Goal: Task Accomplishment & Management: Use online tool/utility

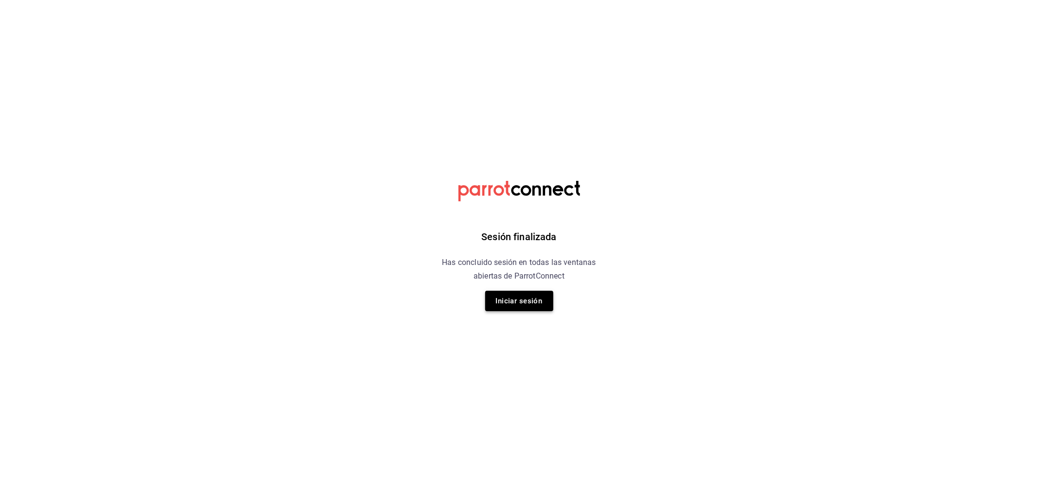
click at [522, 304] on button "Iniciar sesión" at bounding box center [519, 301] width 68 height 20
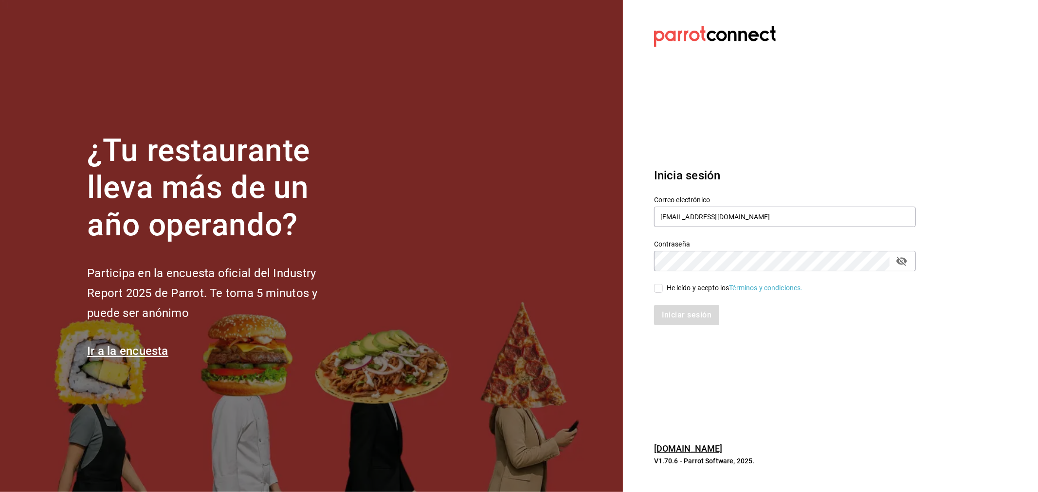
click at [698, 284] on div "He leído y acepto los Términos y condiciones." at bounding box center [735, 288] width 136 height 10
click at [663, 284] on input "He leído y acepto los Términos y condiciones." at bounding box center [658, 288] width 9 height 9
checkbox input "true"
click at [703, 319] on button "Iniciar sesión" at bounding box center [687, 315] width 66 height 20
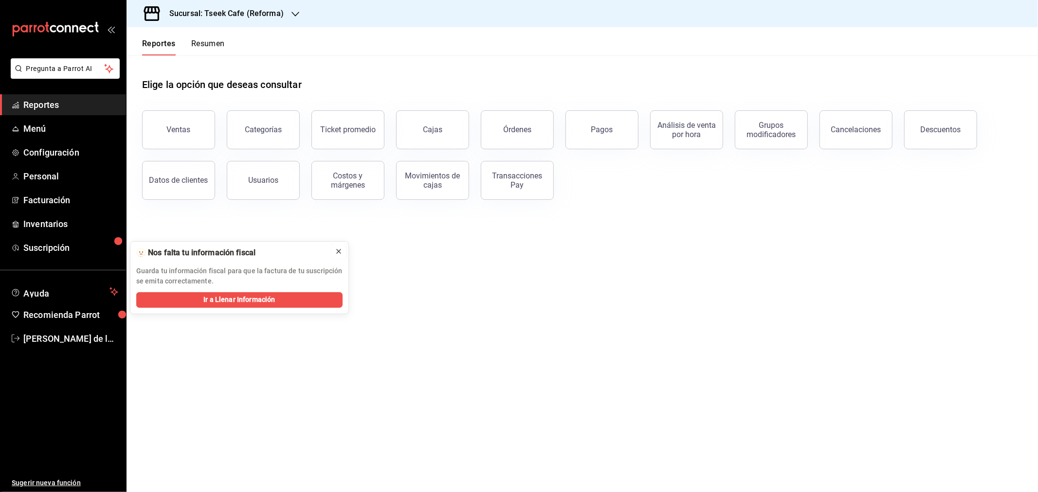
click at [336, 251] on icon at bounding box center [339, 252] width 8 height 8
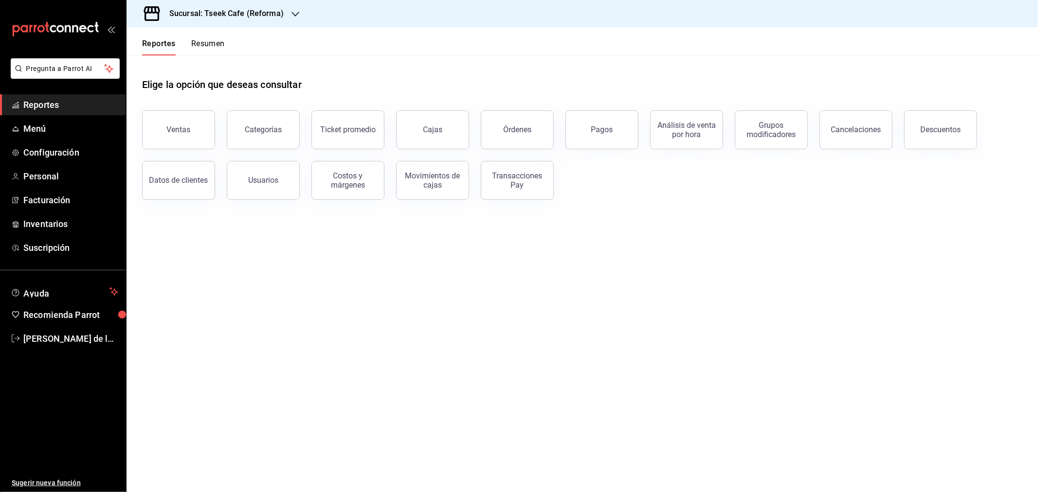
click at [80, 104] on span "Reportes" at bounding box center [70, 104] width 95 height 13
click at [192, 143] on button "Ventas" at bounding box center [178, 129] width 73 height 39
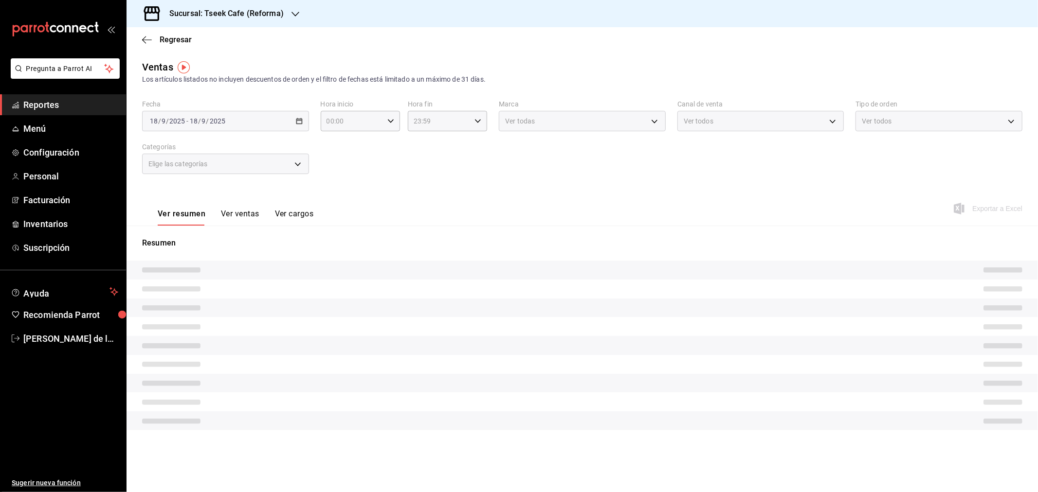
click at [279, 12] on h3 "Sucursal: Tseek Cafe (Reforma)" at bounding box center [223, 14] width 122 height 12
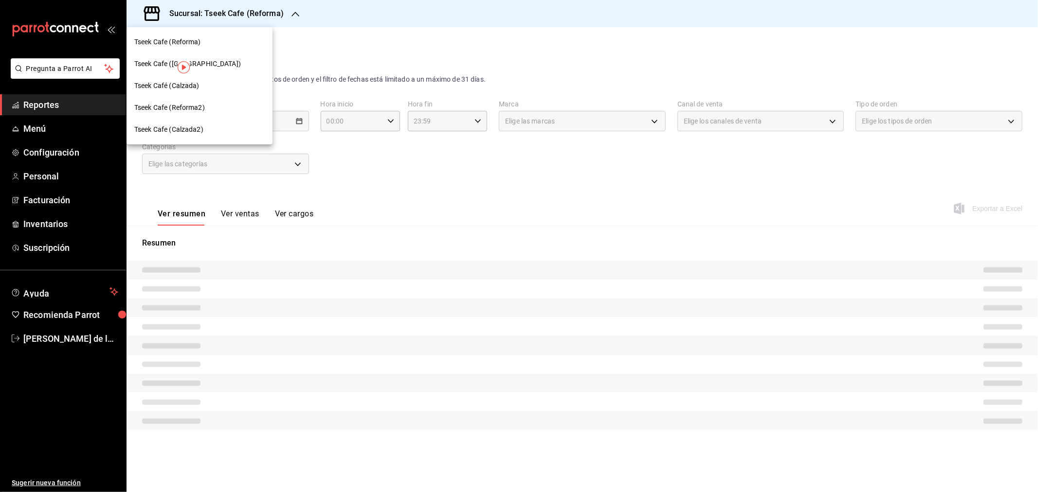
click at [219, 57] on div "Tseek Cafe ([GEOGRAPHIC_DATA])" at bounding box center [200, 64] width 146 height 22
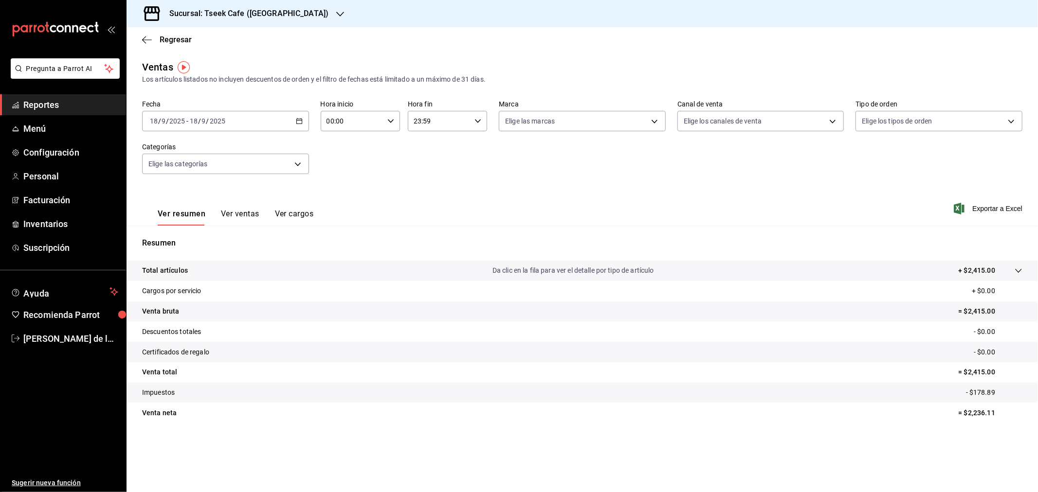
click at [271, 120] on div "[DATE] [DATE] - [DATE] [DATE]" at bounding box center [225, 121] width 167 height 20
click at [180, 239] on span "Rango de fechas" at bounding box center [187, 238] width 75 height 10
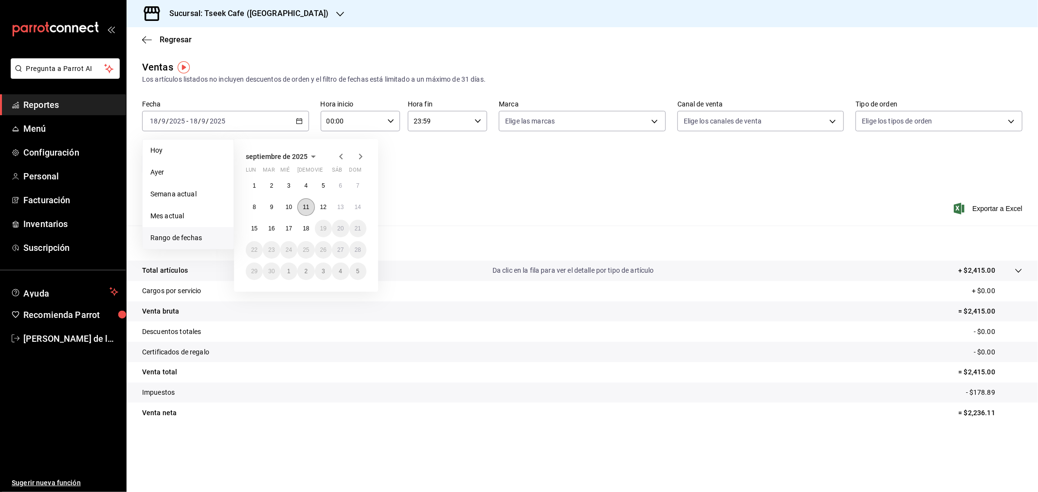
click at [307, 207] on abbr "11" at bounding box center [306, 207] width 6 height 7
click at [284, 230] on button "17" at bounding box center [288, 229] width 17 height 18
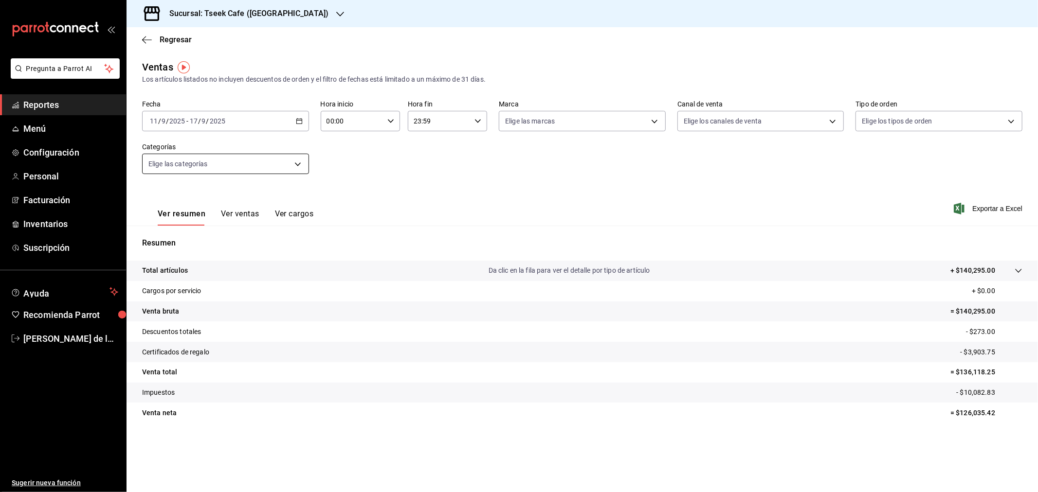
click at [196, 165] on body "Pregunta a Parrot AI Reportes Menú Configuración Personal Facturación Inventari…" at bounding box center [519, 246] width 1038 height 492
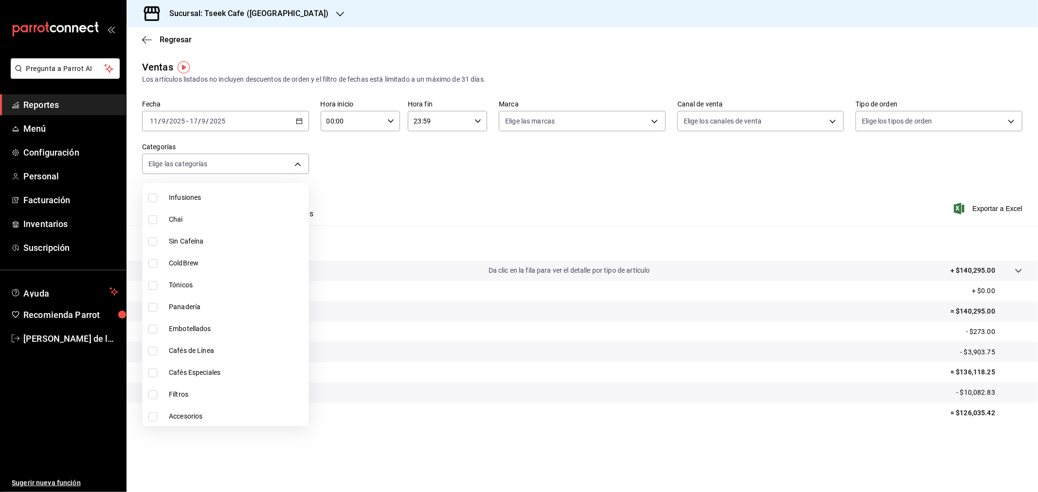
scroll to position [163, 0]
click at [202, 339] on li "Cafés de Línea" at bounding box center [226, 350] width 166 height 22
type input "e62a1eeb-cccc-4c83-92ac-2c5edc62178f"
checkbox input "true"
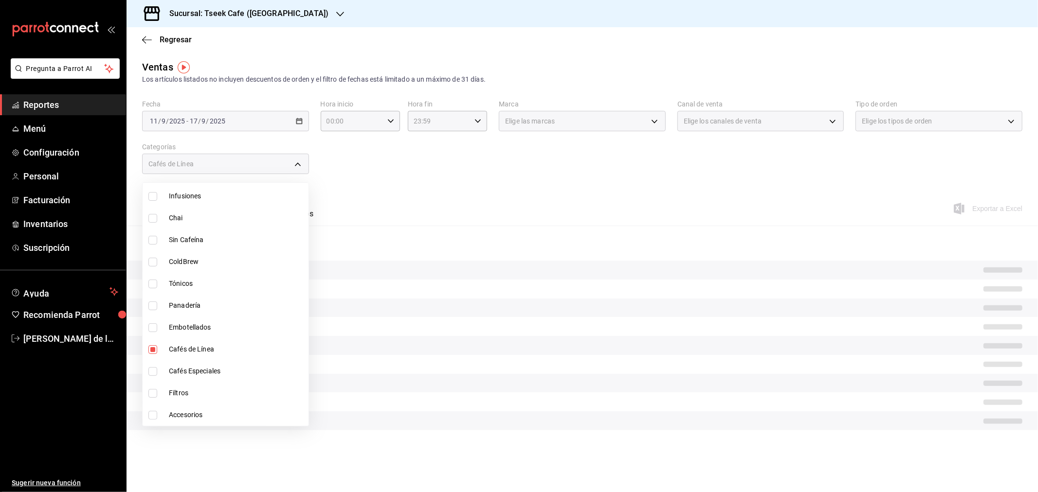
click at [202, 368] on span "Cafés Especiales" at bounding box center [237, 371] width 136 height 10
type input "e62a1eeb-cccc-4c83-92ac-2c5edc62178f,f958dd6f-98e8-4a34-83dc-0bfa05d196cd"
checkbox input "true"
click at [455, 179] on div at bounding box center [519, 246] width 1038 height 492
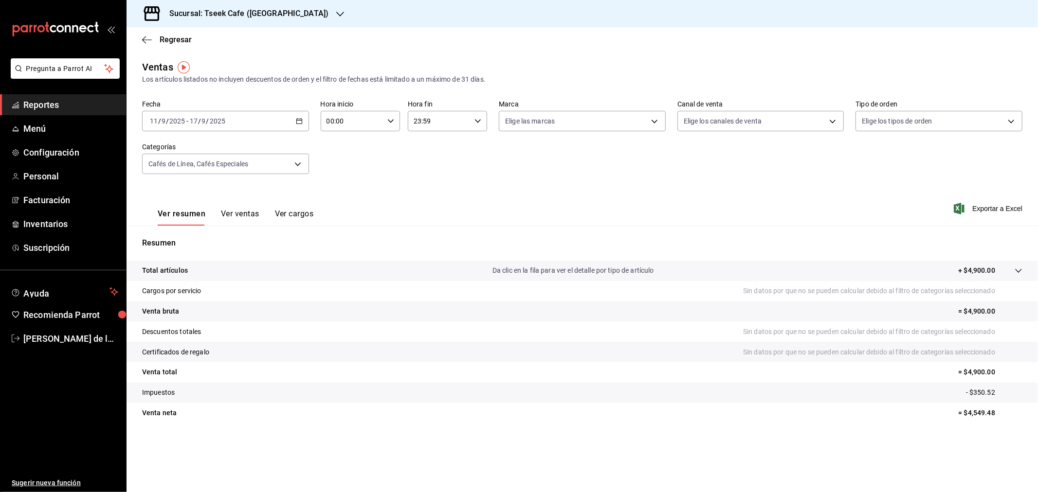
click at [238, 218] on button "Ver ventas" at bounding box center [240, 217] width 38 height 17
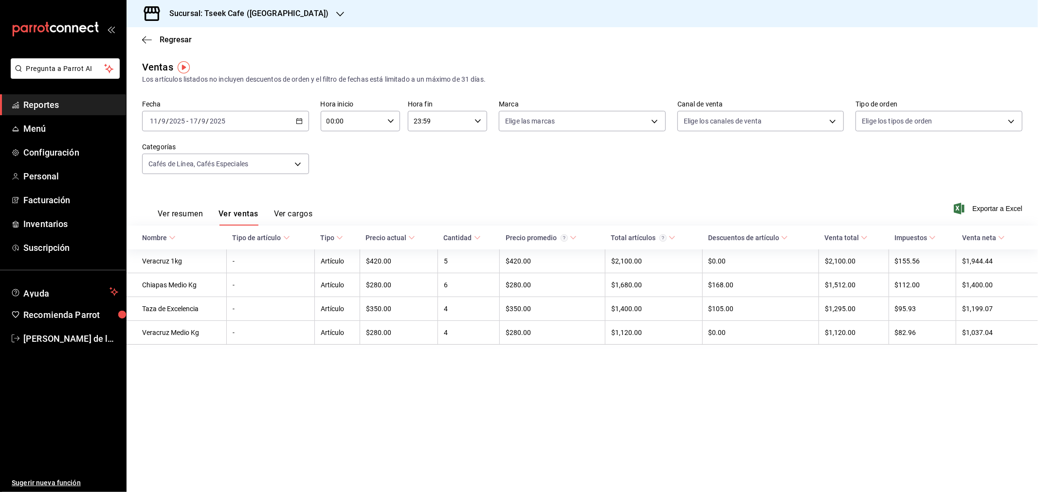
click at [180, 216] on button "Ver resumen" at bounding box center [180, 217] width 45 height 17
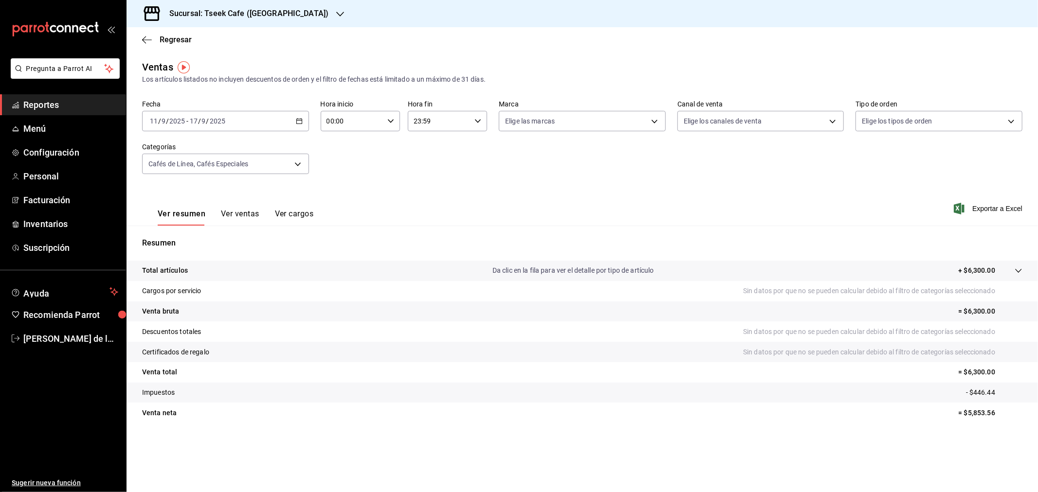
drag, startPoint x: 592, startPoint y: 226, endPoint x: 963, endPoint y: 504, distance: 463.7
click at [963, 492] on html "Pregunta a Parrot AI Reportes Menú Configuración Personal Facturación Inventari…" at bounding box center [519, 246] width 1038 height 492
click at [962, 436] on div "Ventas Los artículos listados no incluyen descuentos de orden y el filtro de fe…" at bounding box center [582, 255] width 911 height 391
click at [985, 438] on div "Ventas Los artículos listados no incluyen descuentos de orden y el filtro de fe…" at bounding box center [582, 255] width 911 height 391
drag, startPoint x: 1007, startPoint y: 434, endPoint x: 928, endPoint y: 155, distance: 290.2
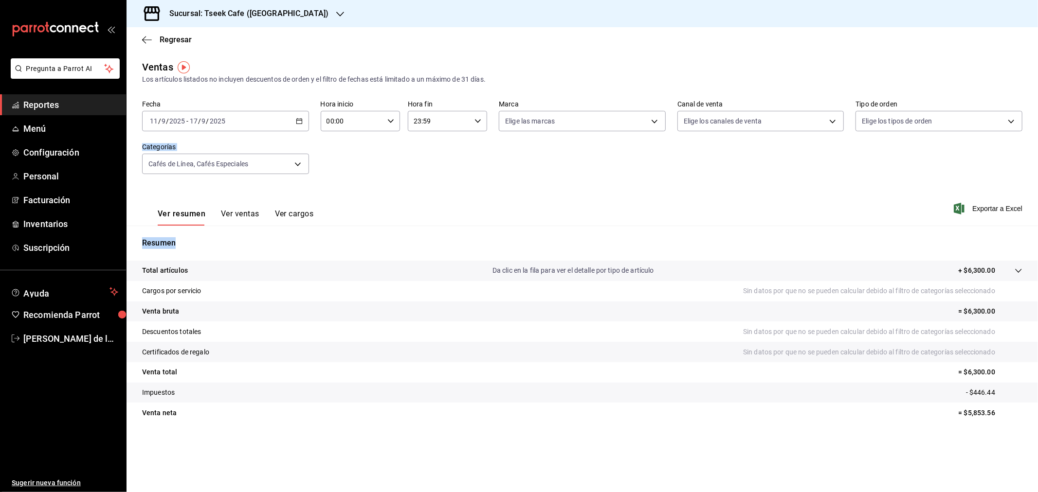
click at [928, 155] on div "Ventas Los artículos listados no incluyen descuentos de orden y el filtro de fe…" at bounding box center [582, 255] width 911 height 391
click at [909, 218] on div "Ver resumen Ver ventas Ver cargos Exportar a Excel" at bounding box center [582, 206] width 911 height 40
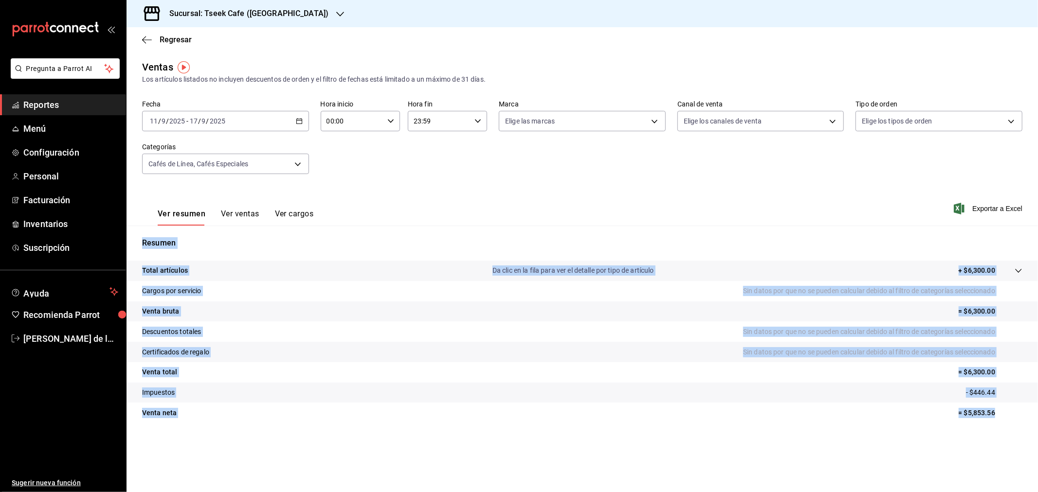
drag, startPoint x: 907, startPoint y: 219, endPoint x: 994, endPoint y: 416, distance: 215.0
click at [994, 416] on div "Ventas Los artículos listados no incluyen descuentos de orden y el filtro de fe…" at bounding box center [582, 255] width 911 height 391
click at [1017, 423] on tr "Venta neta = $5,853.56" at bounding box center [582, 413] width 911 height 20
drag, startPoint x: 1017, startPoint y: 417, endPoint x: 932, endPoint y: 191, distance: 241.1
click at [932, 191] on div "Ventas Los artículos listados no incluyen descuentos de orden y el filtro de fe…" at bounding box center [582, 255] width 911 height 391
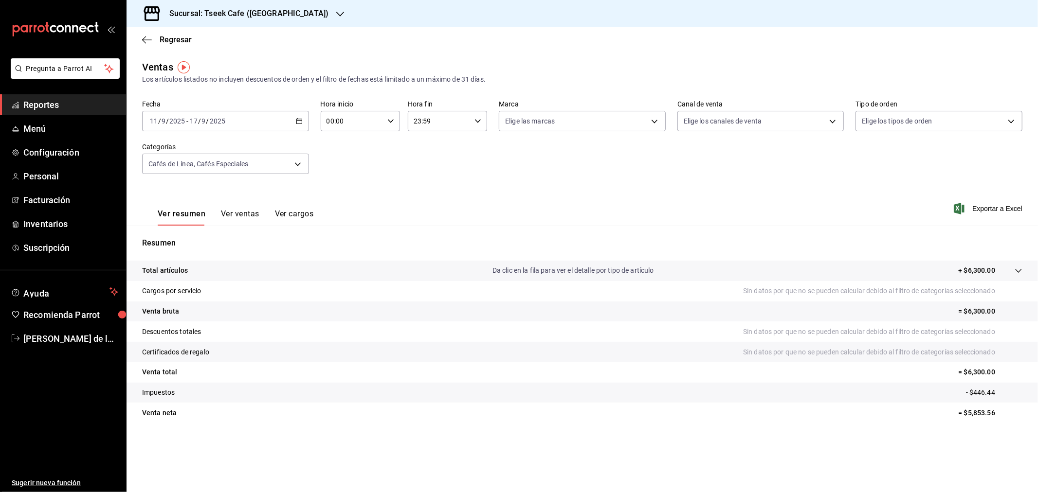
click at [730, 172] on div "Fecha [DATE] [DATE] - [DATE] [DATE] Hora inicio 00:00 Hora inicio Hora fin 23:5…" at bounding box center [582, 143] width 880 height 86
drag, startPoint x: 790, startPoint y: 195, endPoint x: 989, endPoint y: 518, distance: 379.7
click at [989, 492] on html "Pregunta a Parrot AI Reportes Menú Configuración Personal Facturación Inventari…" at bounding box center [519, 246] width 1038 height 492
click at [1011, 460] on main "Regresar Ventas Los artículos listados no incluyen descuentos de orden y el fil…" at bounding box center [582, 259] width 911 height 465
click at [234, 218] on button "Ver ventas" at bounding box center [240, 217] width 38 height 17
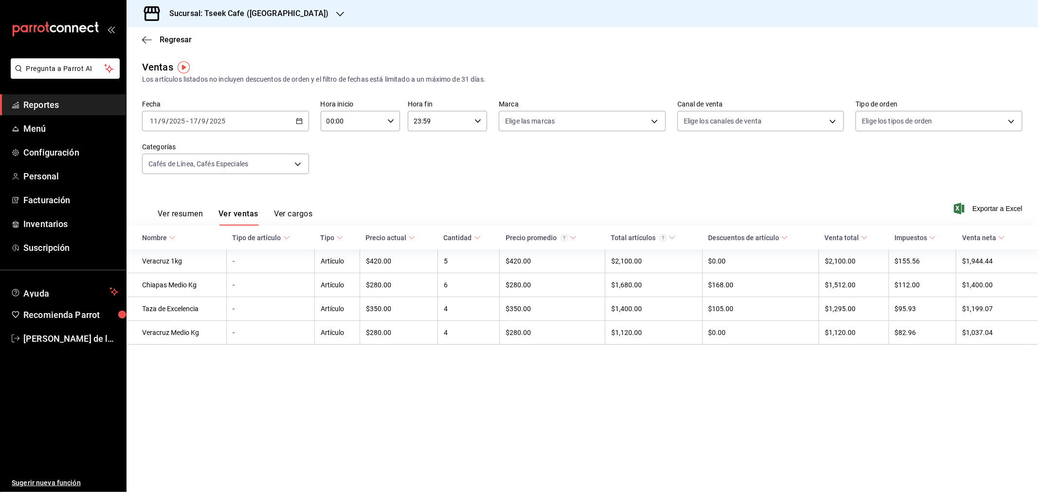
click at [176, 216] on button "Ver resumen" at bounding box center [180, 217] width 45 height 17
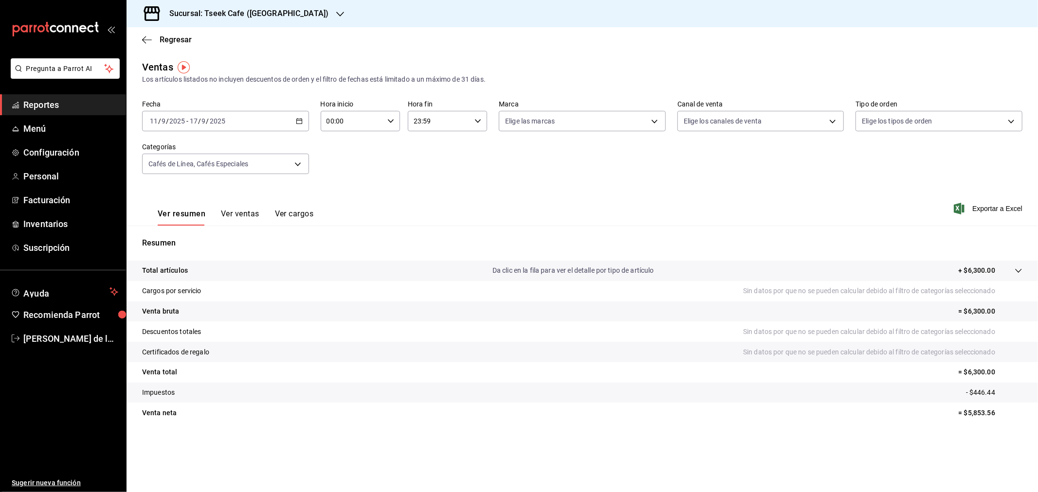
click at [229, 216] on button "Ver ventas" at bounding box center [240, 217] width 38 height 17
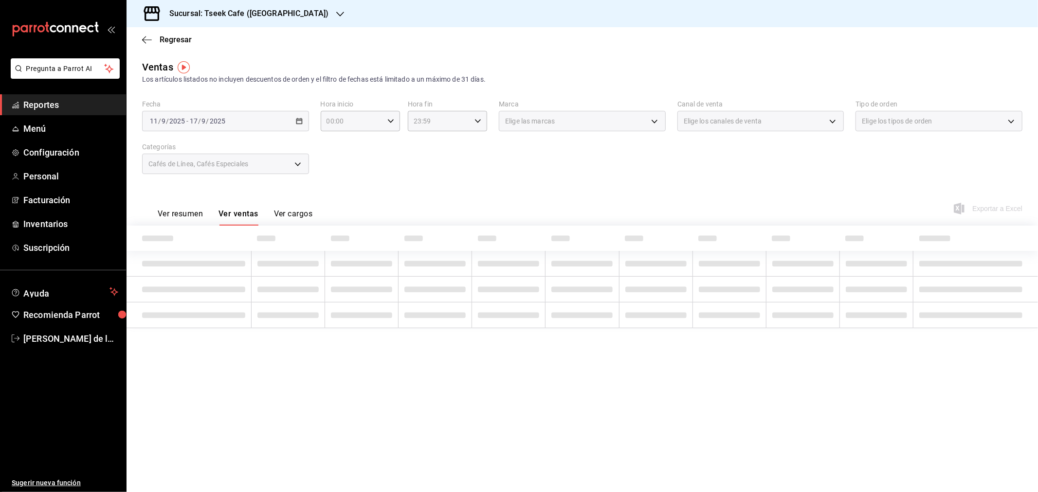
click at [188, 219] on button "Ver resumen" at bounding box center [180, 217] width 45 height 17
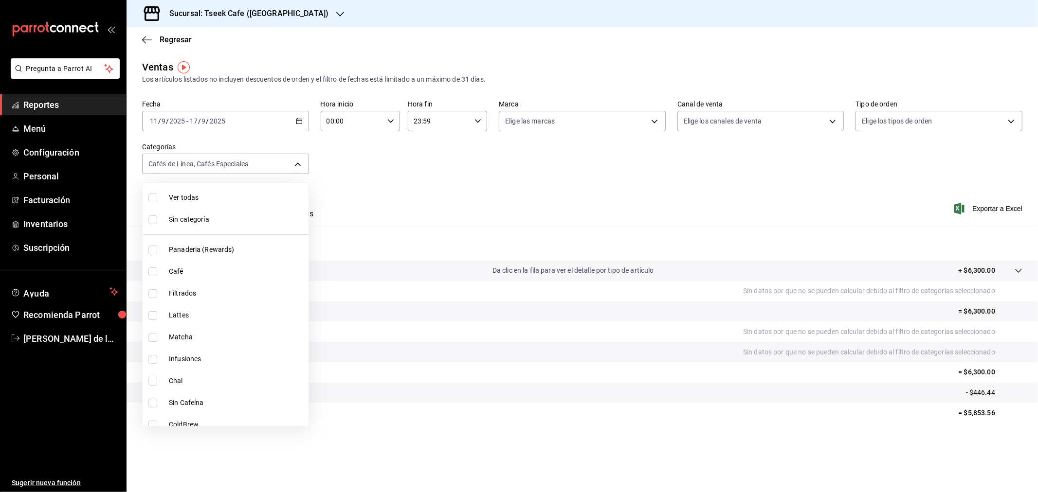
click at [299, 164] on body "Pregunta a Parrot AI Reportes Menú Configuración Personal Facturación Inventari…" at bounding box center [519, 246] width 1038 height 492
click at [386, 187] on div at bounding box center [519, 246] width 1038 height 492
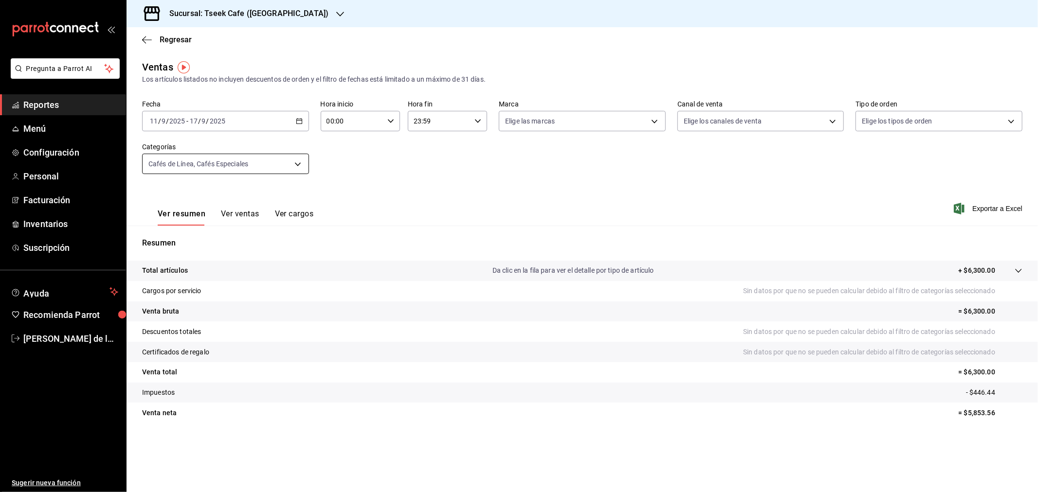
click at [279, 166] on body "Pregunta a Parrot AI Reportes Menú Configuración Personal Facturación Inventari…" at bounding box center [519, 246] width 1038 height 492
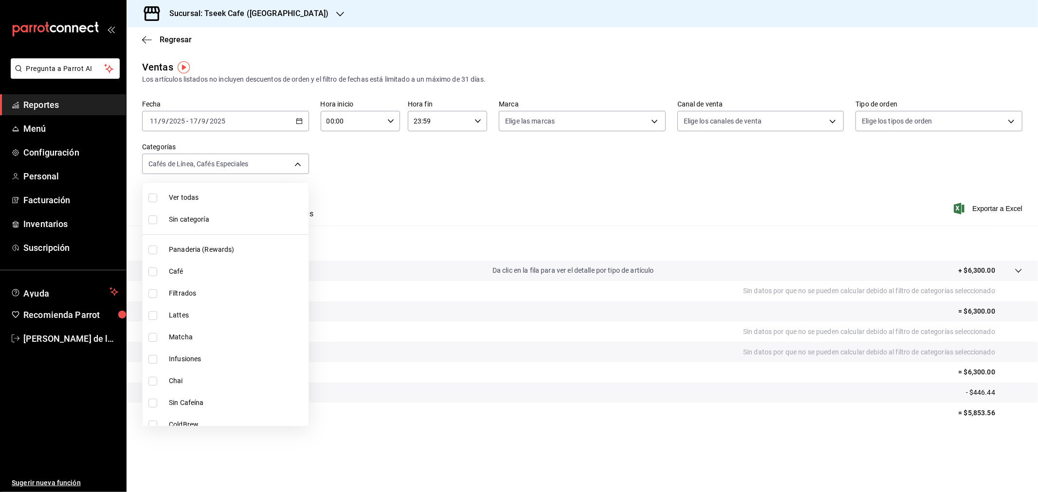
click at [332, 191] on div at bounding box center [519, 246] width 1038 height 492
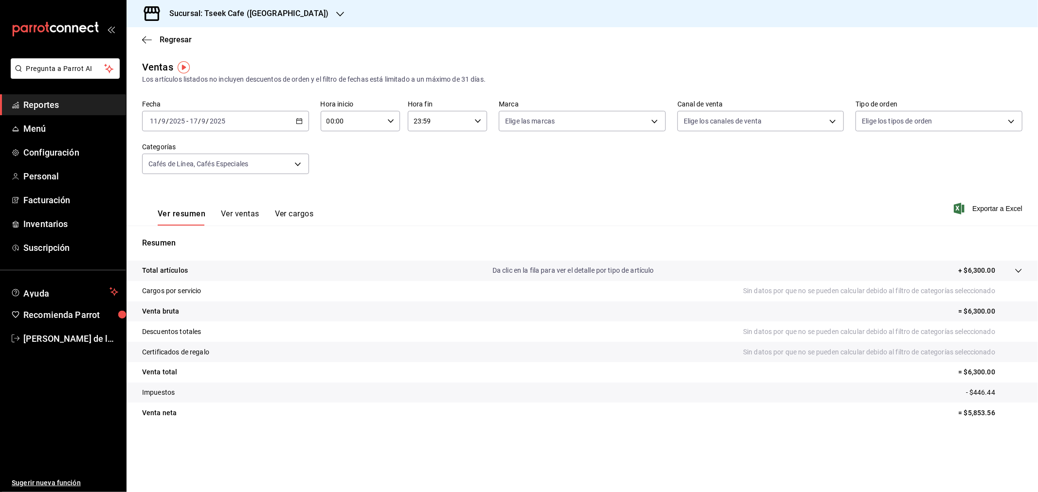
click at [414, 197] on div "Ver resumen Ver ventas Ver cargos Exportar a Excel" at bounding box center [582, 206] width 911 height 40
click at [274, 165] on body "Pregunta a Parrot AI Reportes Menú Configuración Personal Facturación Inventari…" at bounding box center [519, 246] width 1038 height 492
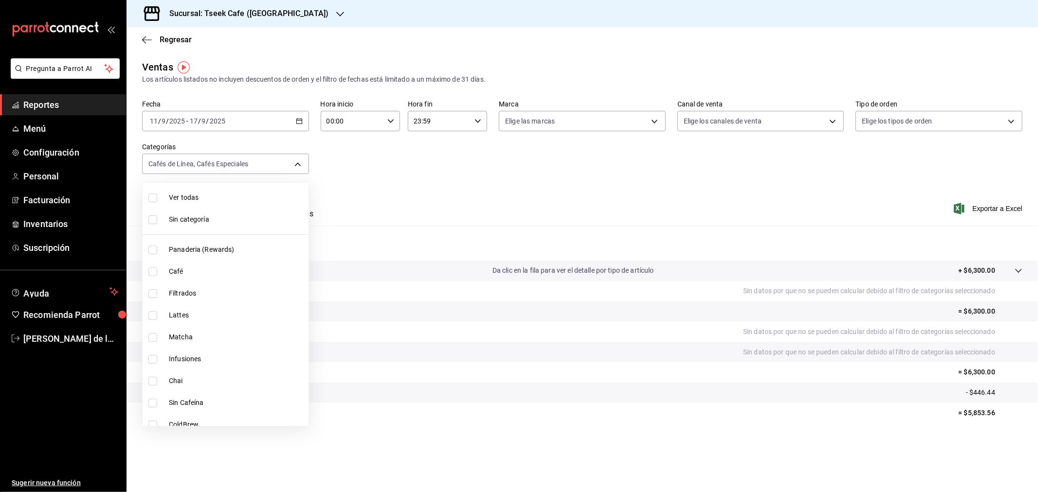
click at [401, 178] on div at bounding box center [519, 246] width 1038 height 492
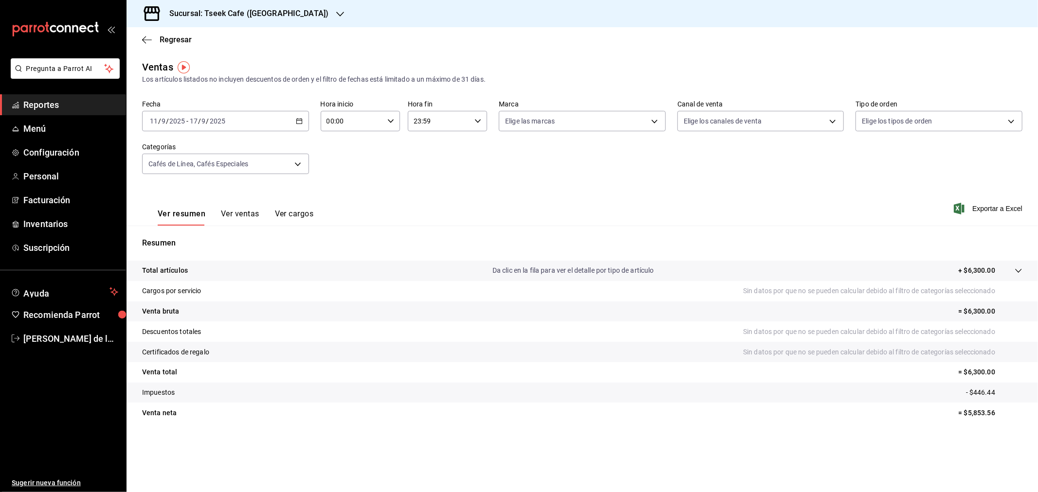
click at [461, 233] on div "Resumen Total artículos Da clic en la fila para ver el detalle por tipo de artí…" at bounding box center [582, 330] width 911 height 209
drag, startPoint x: 471, startPoint y: 220, endPoint x: 969, endPoint y: 518, distance: 580.7
click at [969, 492] on html "Pregunta a Parrot AI Reportes Menú Configuración Personal Facturación Inventari…" at bounding box center [519, 246] width 1038 height 492
click at [865, 437] on div "Ventas Los artículos listados no incluyen descuentos de orden y el filtro de fe…" at bounding box center [582, 255] width 911 height 391
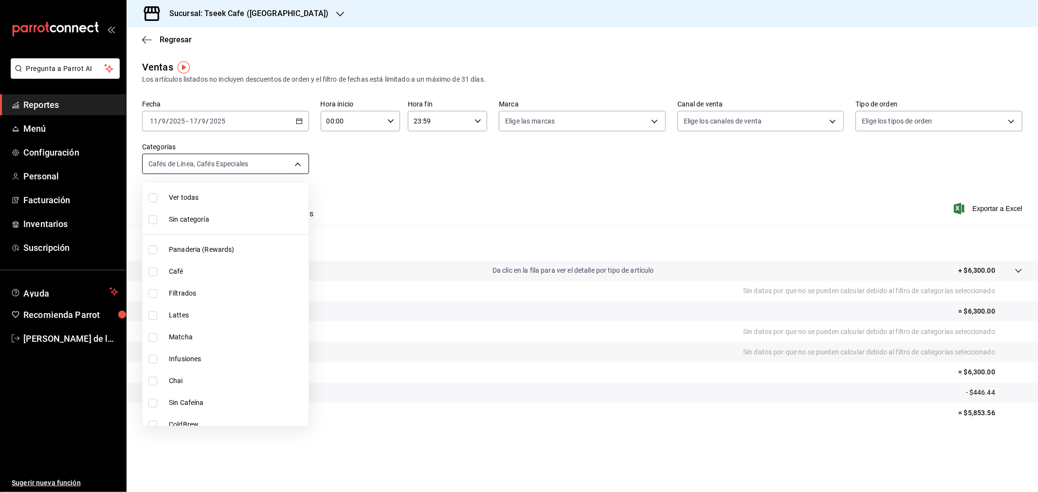
click at [282, 158] on body "Pregunta a Parrot AI Reportes Menú Configuración Personal Facturación Inventari…" at bounding box center [519, 246] width 1038 height 492
click at [150, 284] on input "checkbox" at bounding box center [152, 285] width 9 height 9
checkbox input "false"
type input "f958dd6f-98e8-4a34-83dc-0bfa05d196cd"
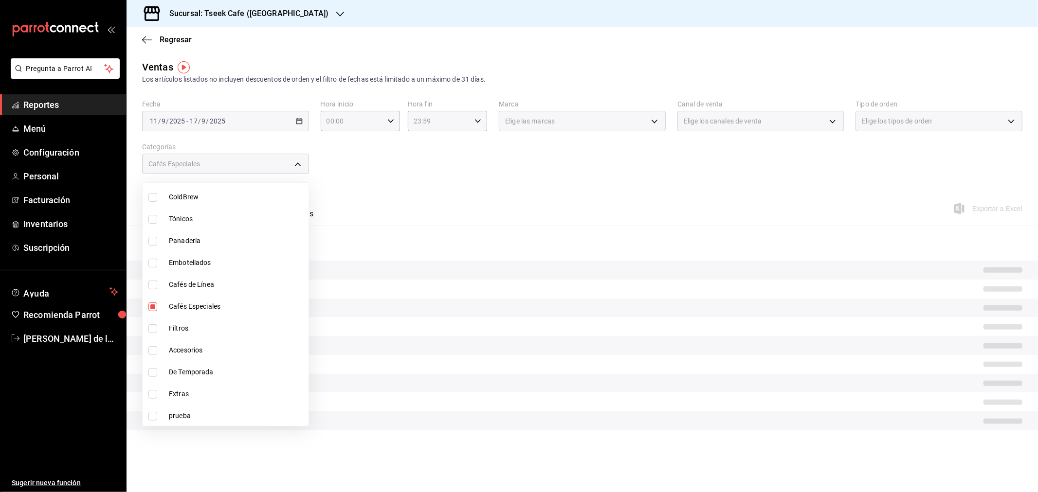
click at [153, 312] on li "Cafés Especiales" at bounding box center [226, 307] width 166 height 22
checkbox input "false"
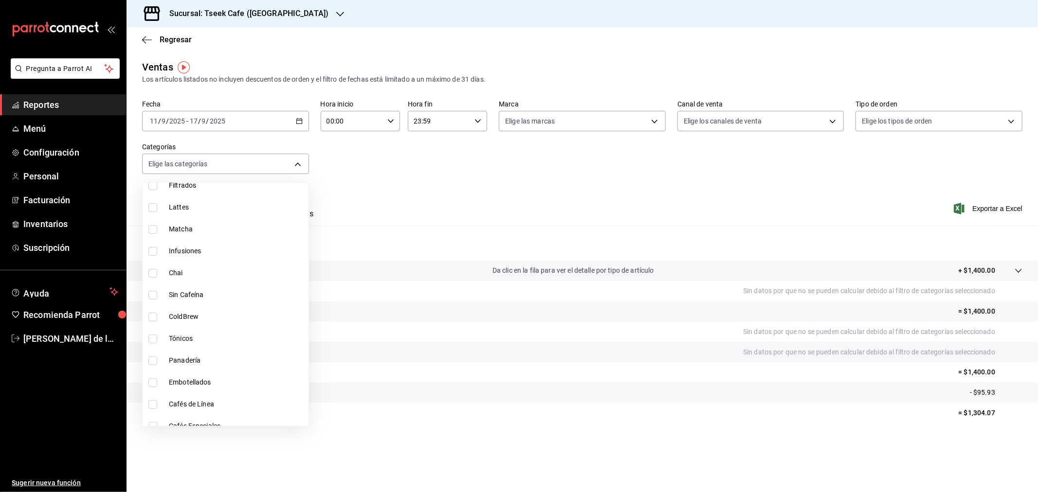
scroll to position [162, 0]
click at [203, 305] on span "Panadería" at bounding box center [237, 307] width 136 height 10
type input "b9b82bbb-0738-470b-948d-43e8a1491f77"
checkbox input "true"
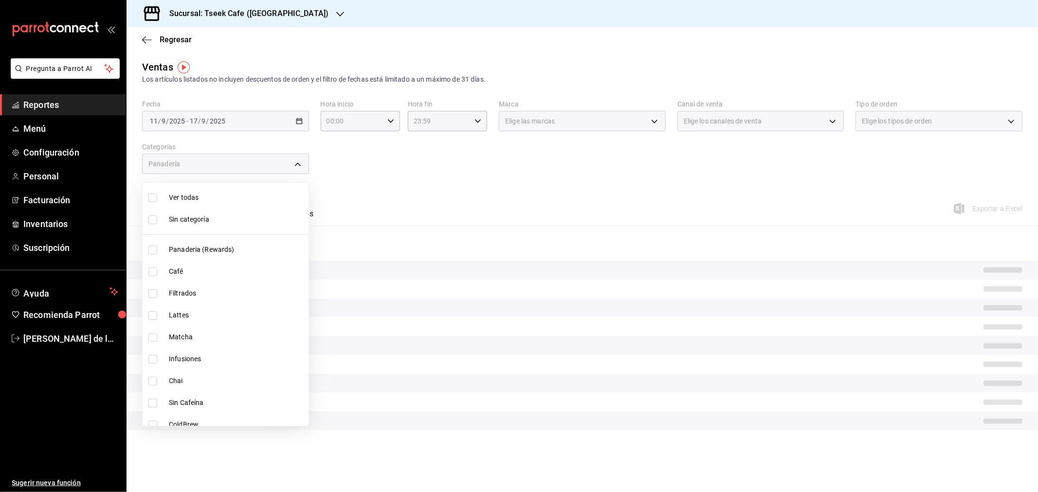
click at [471, 188] on div at bounding box center [519, 246] width 1038 height 492
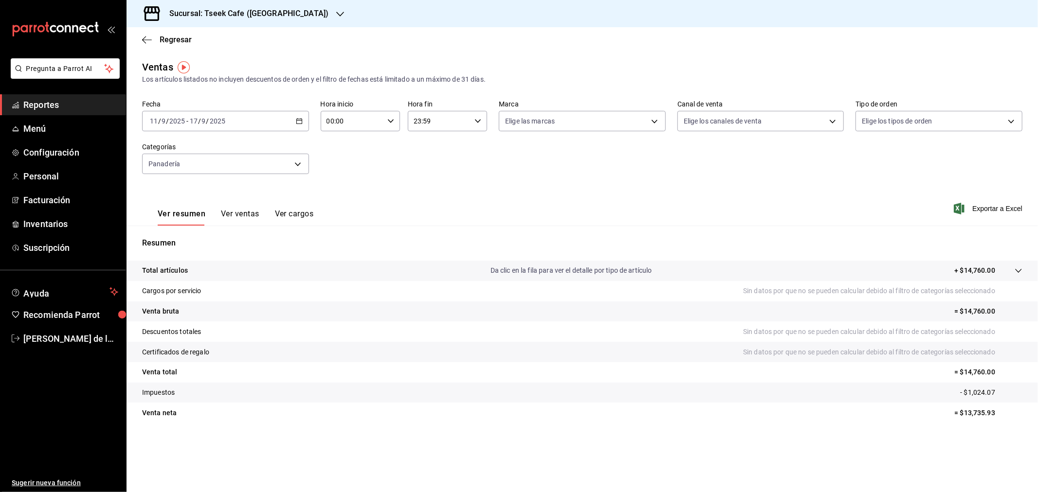
click at [250, 212] on button "Ver ventas" at bounding box center [240, 217] width 38 height 17
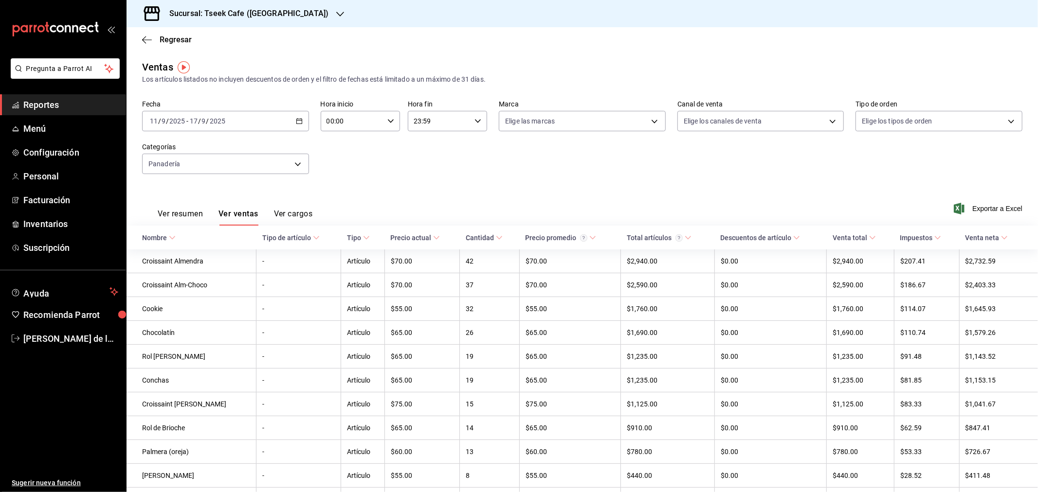
click at [184, 219] on button "Ver resumen" at bounding box center [180, 217] width 45 height 17
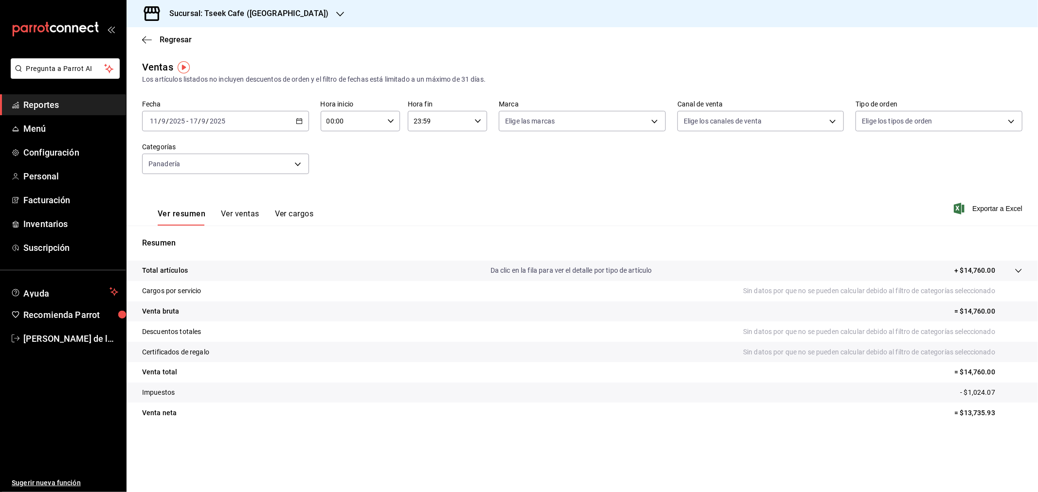
click at [284, 12] on h3 "Sucursal: Tseek Cafe ([GEOGRAPHIC_DATA])" at bounding box center [245, 14] width 167 height 12
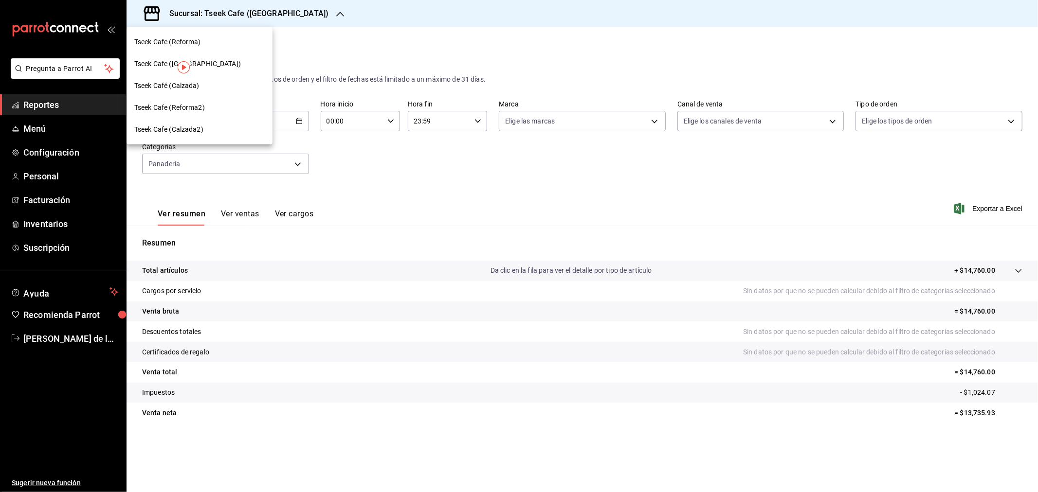
click at [224, 40] on div "Tseek Cafe (Reforma)" at bounding box center [199, 42] width 130 height 10
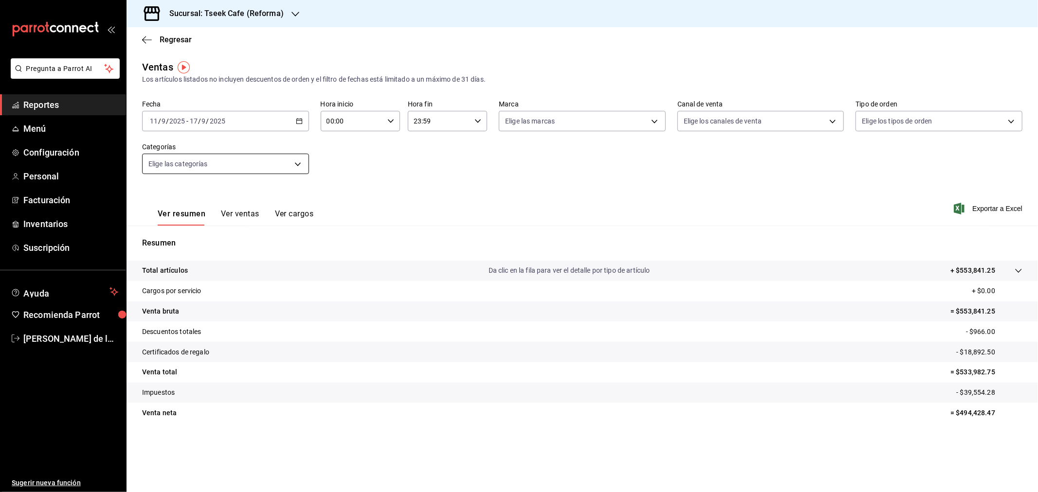
click at [268, 168] on body "Pregunta a Parrot AI Reportes Menú Configuración Personal Facturación Inventari…" at bounding box center [519, 246] width 1038 height 492
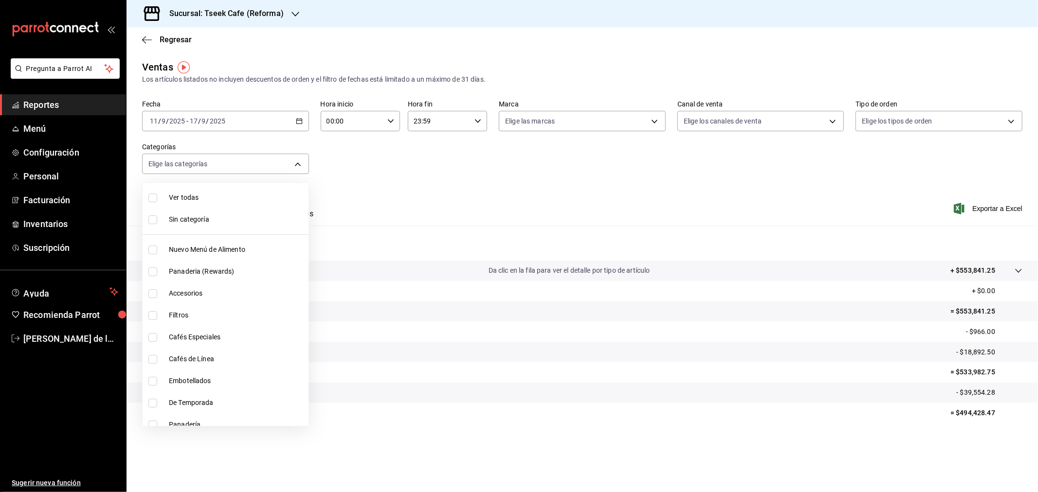
click at [242, 336] on span "Cafés Especiales" at bounding box center [237, 337] width 136 height 10
type input "93e277f1-8231-4336-bf9f-0949b24338d8"
checkbox input "true"
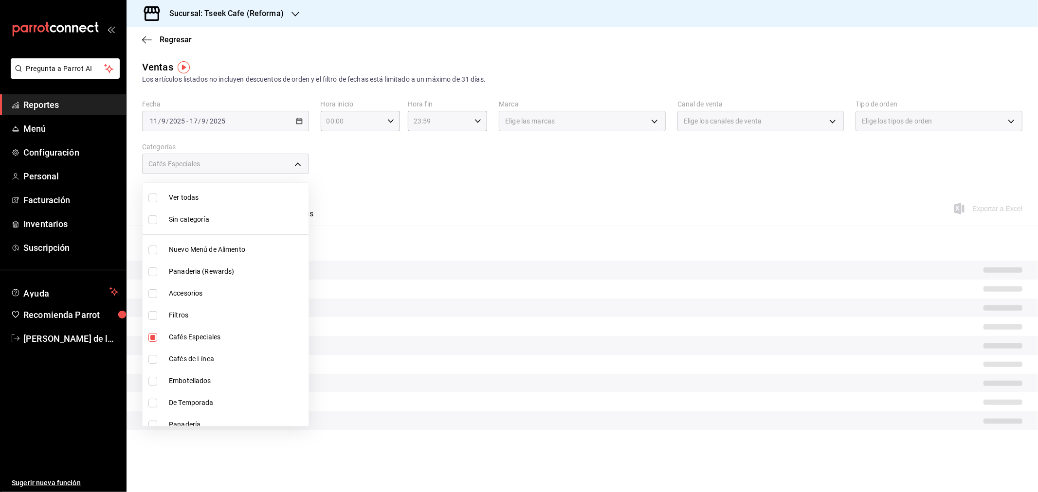
click at [224, 365] on li "Cafés de Línea" at bounding box center [226, 359] width 166 height 22
type input "93e277f1-8231-4336-bf9f-0949b24338d8,8d8e4717-fa30-4a01-a73f-843e0fee67dd"
checkbox input "true"
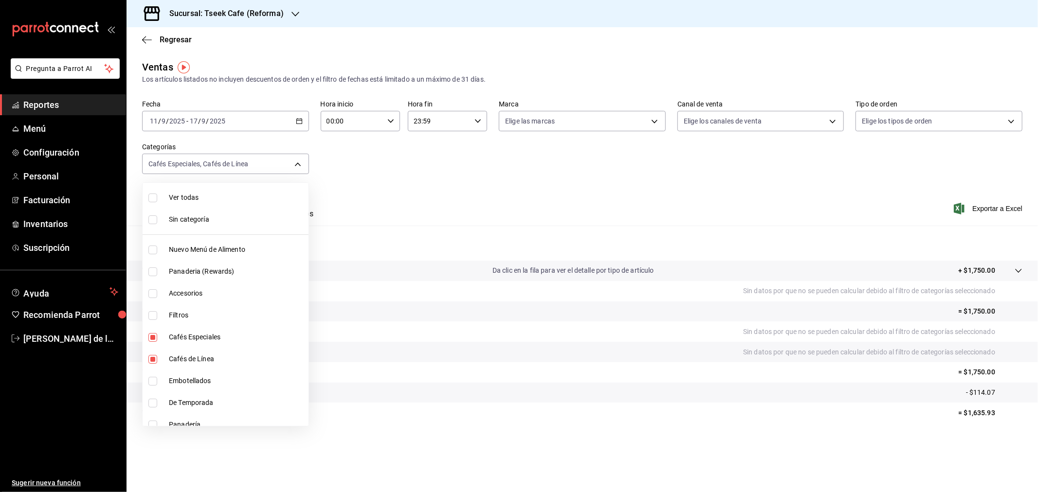
click at [473, 186] on div at bounding box center [519, 246] width 1038 height 492
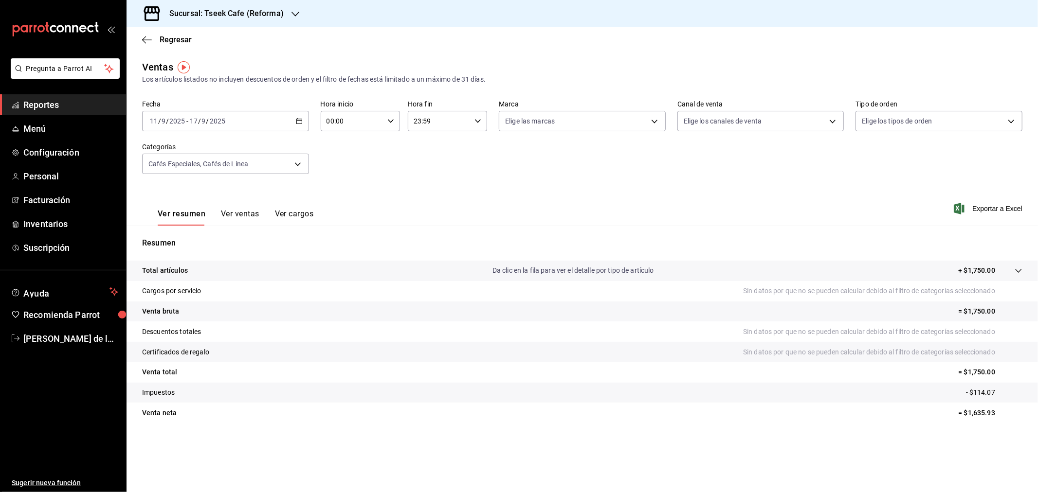
click at [238, 215] on button "Ver ventas" at bounding box center [240, 217] width 38 height 17
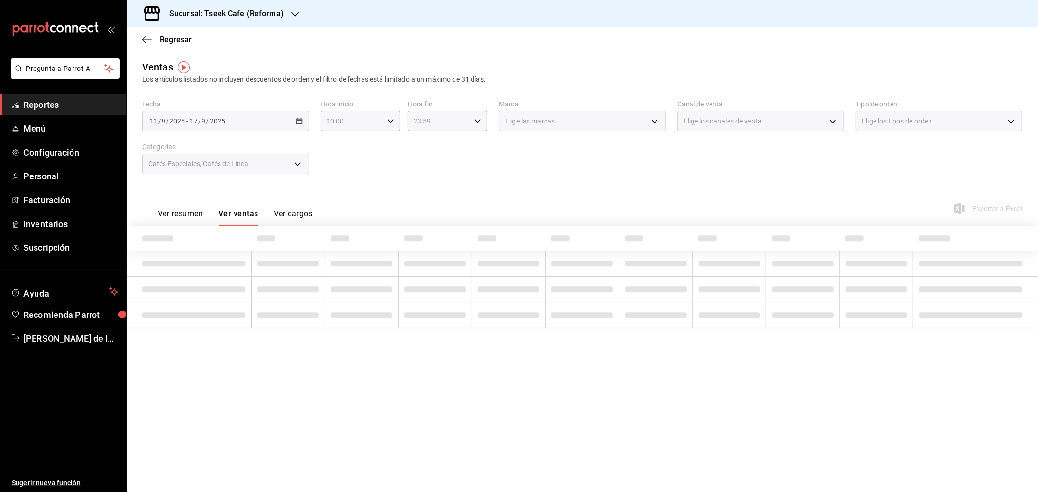
click at [187, 210] on button "Ver resumen" at bounding box center [180, 217] width 45 height 17
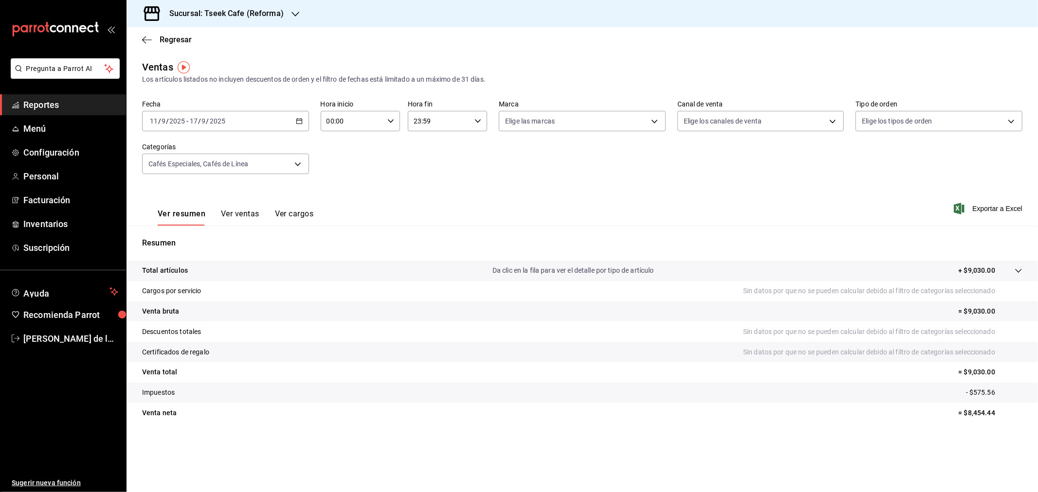
click at [231, 217] on button "Ver ventas" at bounding box center [240, 217] width 38 height 17
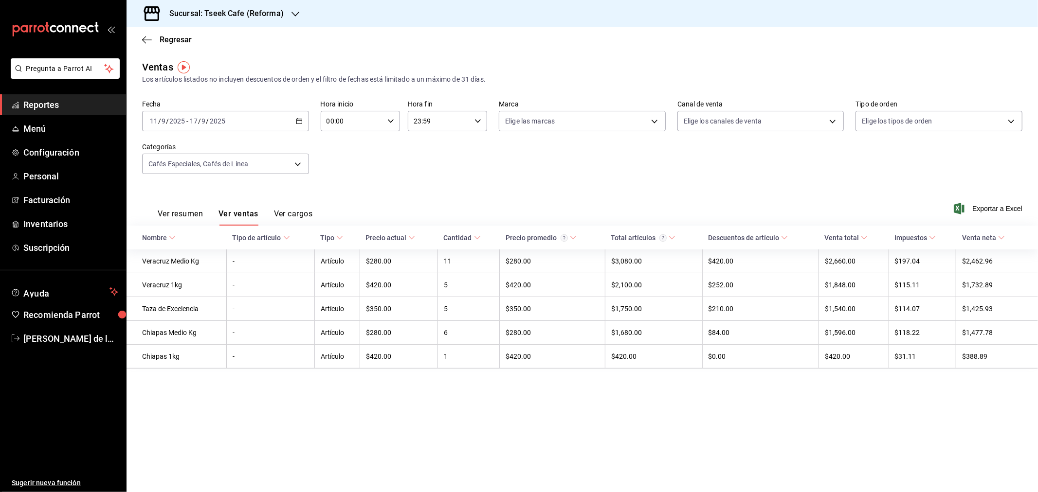
click at [191, 219] on button "Ver resumen" at bounding box center [180, 217] width 45 height 17
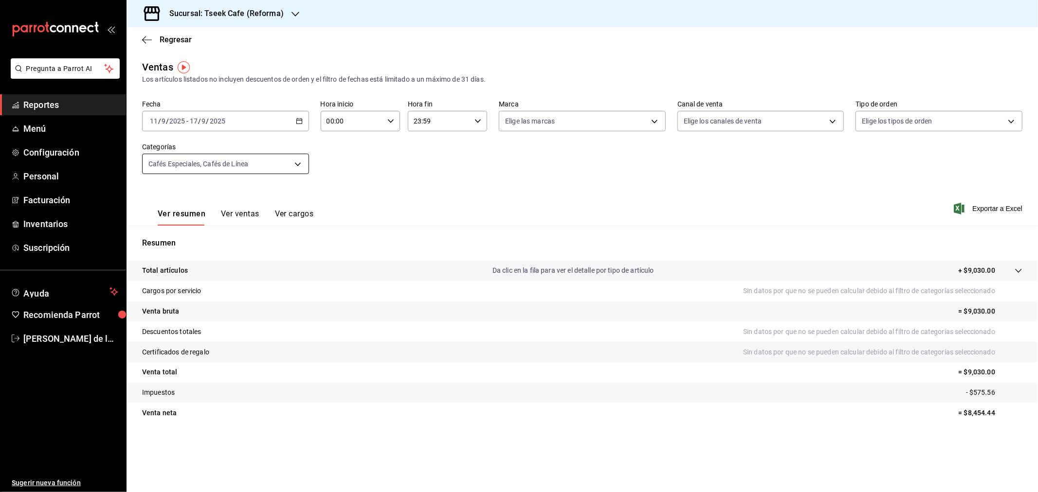
click at [260, 159] on body "Pregunta a Parrot AI Reportes Menú Configuración Personal Facturación Inventari…" at bounding box center [519, 246] width 1038 height 492
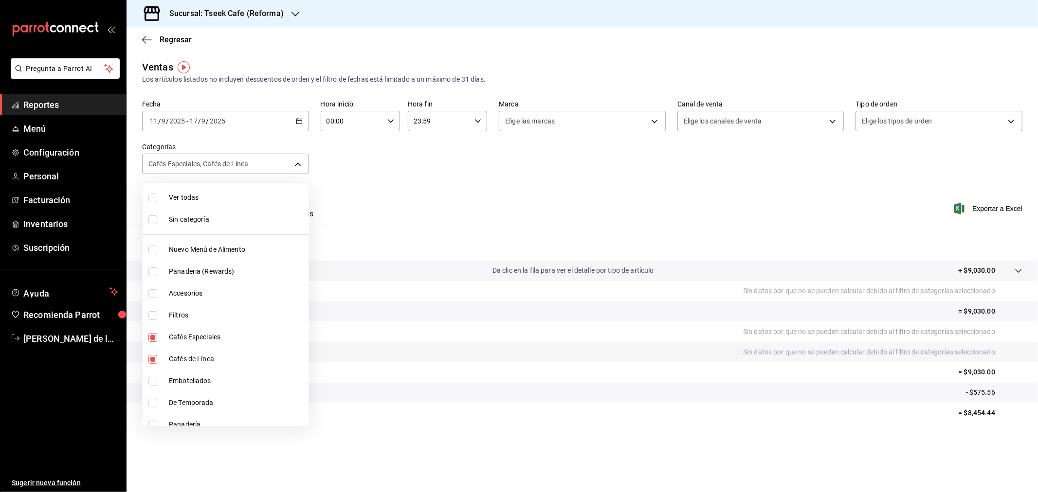
click at [177, 338] on span "Cafés Especiales" at bounding box center [237, 337] width 136 height 10
type input "8d8e4717-fa30-4a01-a73f-843e0fee67dd"
checkbox input "false"
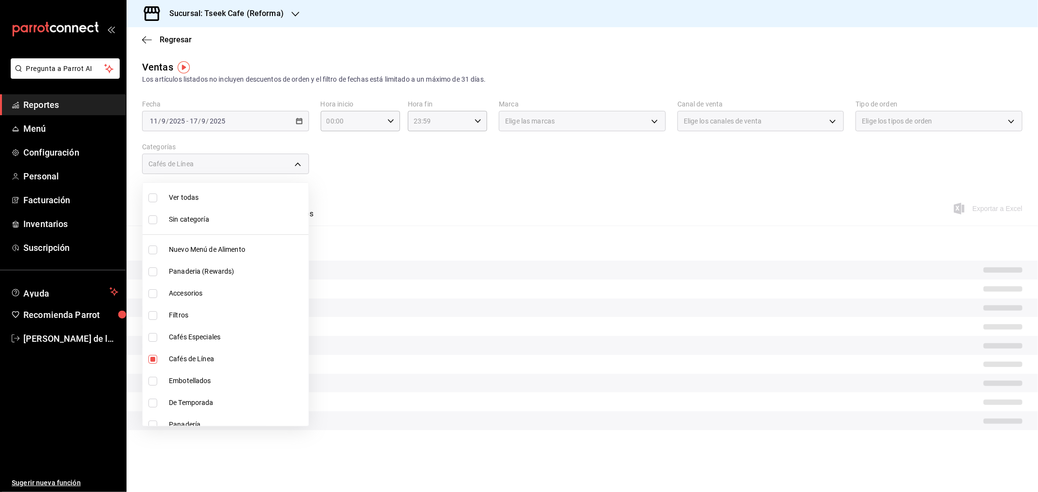
click at [174, 353] on li "Cafés de Línea" at bounding box center [226, 359] width 166 height 22
checkbox input "false"
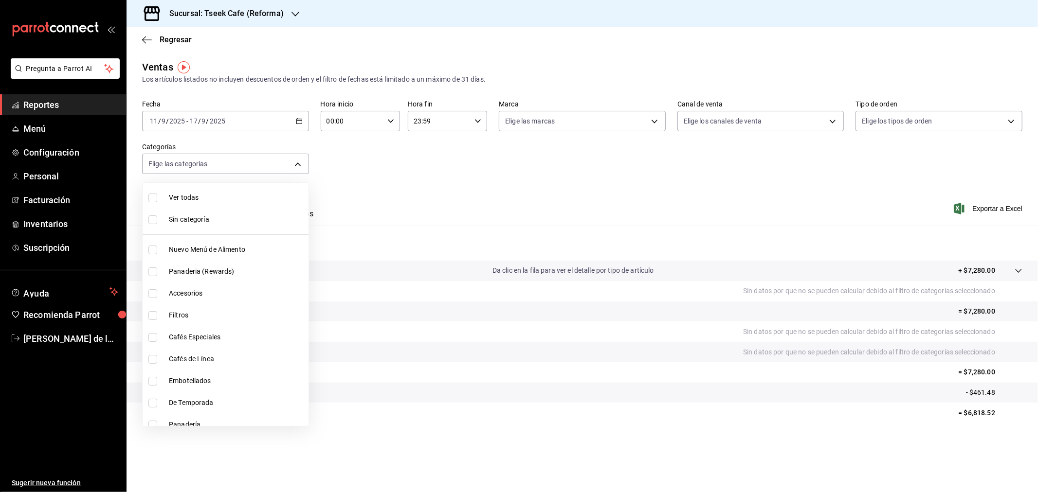
scroll to position [54, 0]
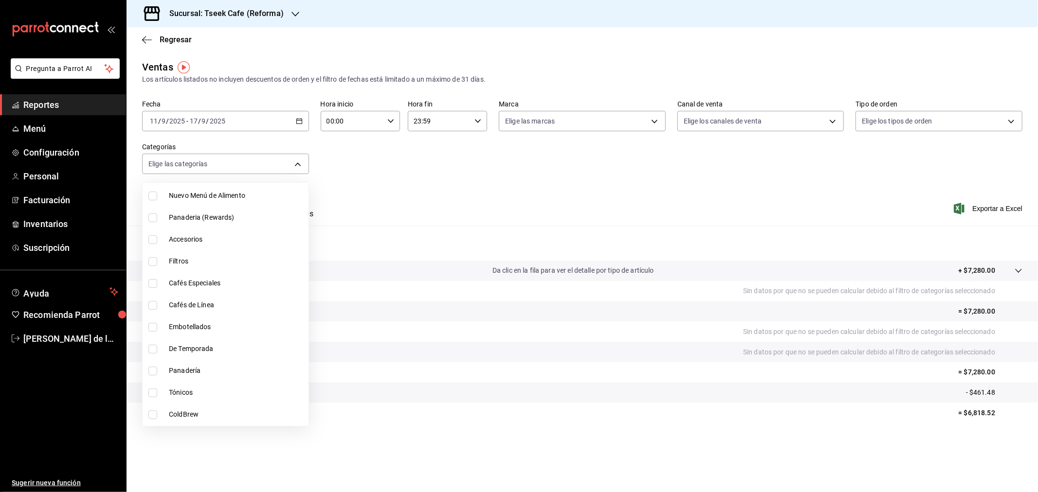
click at [207, 189] on li "Nuevo Menú de Alimento" at bounding box center [226, 196] width 166 height 22
type input "04b94b4b-0db1-4ab9-b9b7-ab8983db5d11"
checkbox input "true"
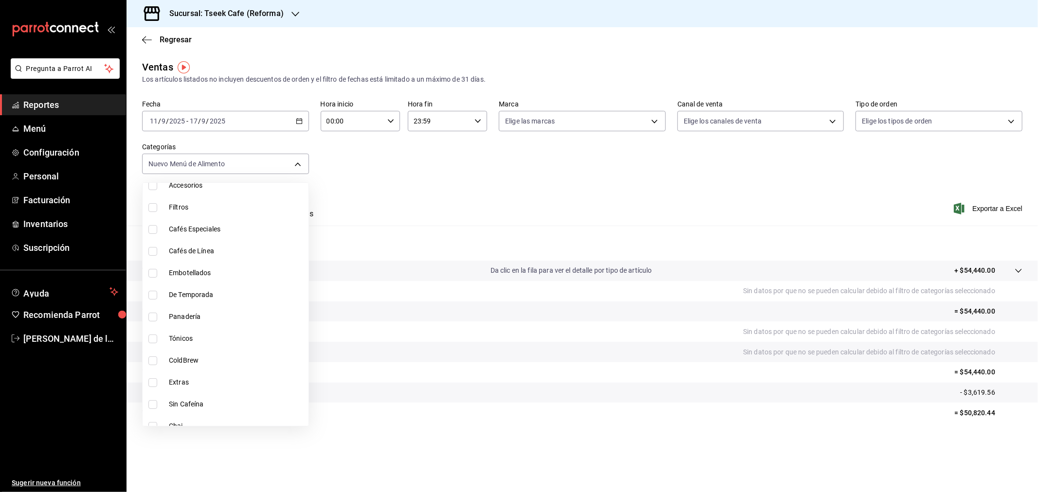
scroll to position [162, 0]
click at [201, 265] on span "Panadería" at bounding box center [237, 263] width 136 height 10
type input "04b94b4b-0db1-4ab9-b9b7-ab8983db5d11,0b7fcb44-61bf-4770-bb9d-81f6e86a3d2c"
checkbox input "true"
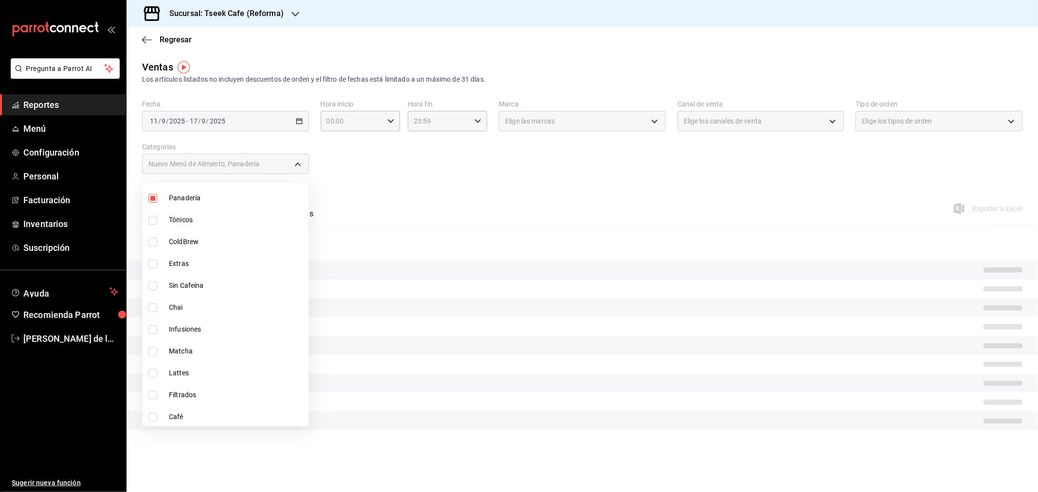
scroll to position [228, 0]
click at [495, 208] on div at bounding box center [519, 246] width 1038 height 492
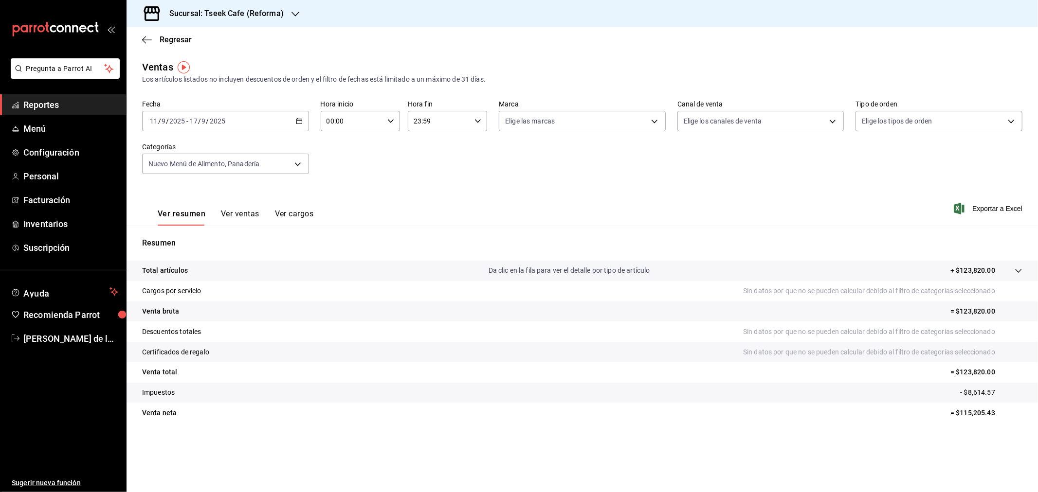
click at [236, 226] on button "Ver ventas" at bounding box center [240, 217] width 38 height 17
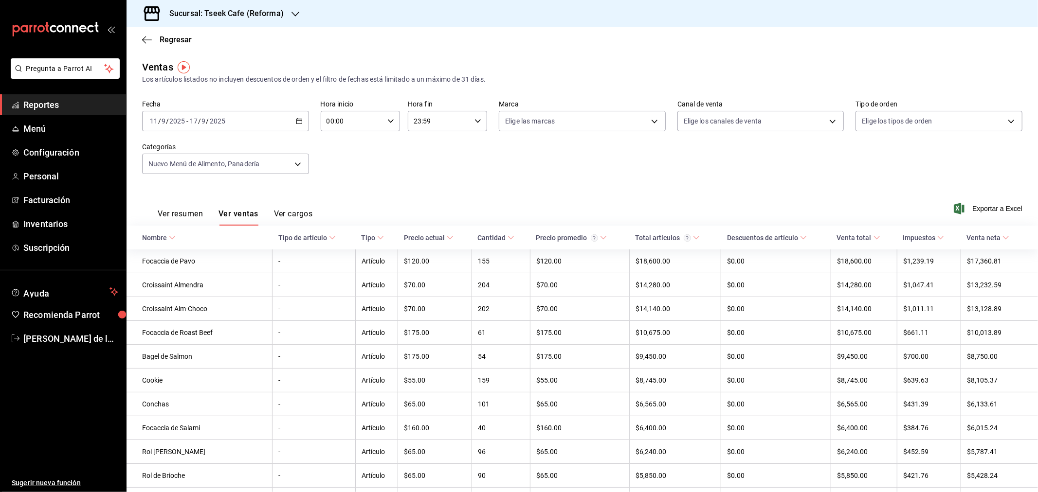
click at [190, 215] on button "Ver resumen" at bounding box center [180, 217] width 45 height 17
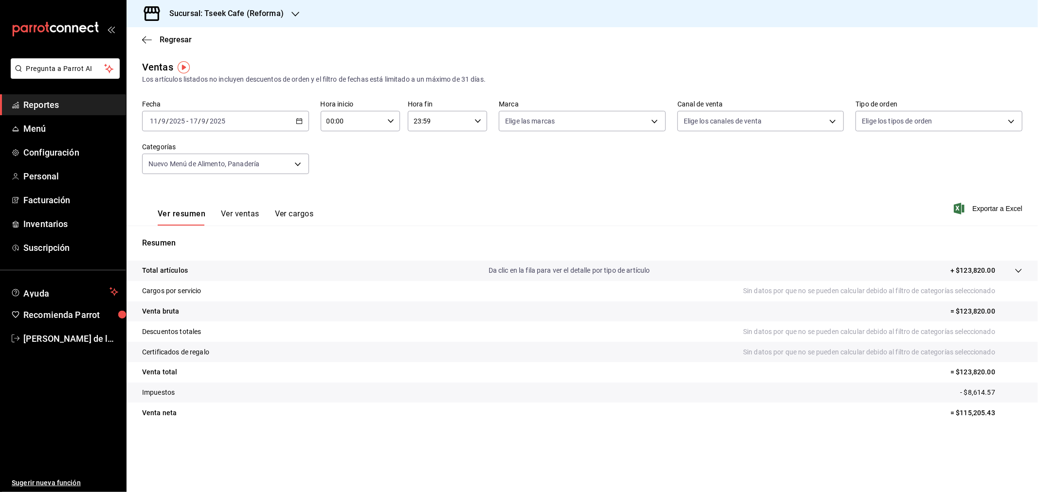
click at [256, 9] on h3 "Sucursal: Tseek Cafe (Reforma)" at bounding box center [223, 14] width 122 height 12
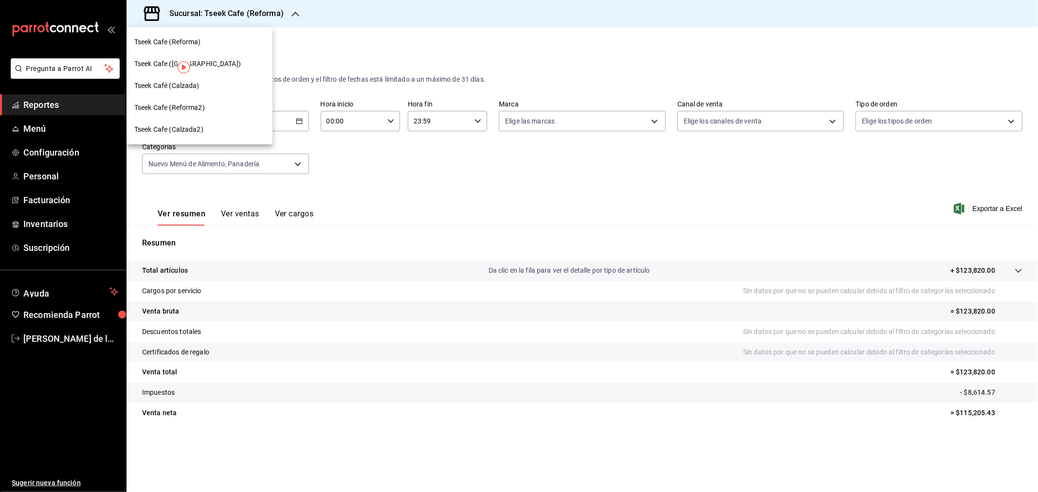
click at [226, 81] on div "Tseek Café (Calzada)" at bounding box center [199, 86] width 130 height 10
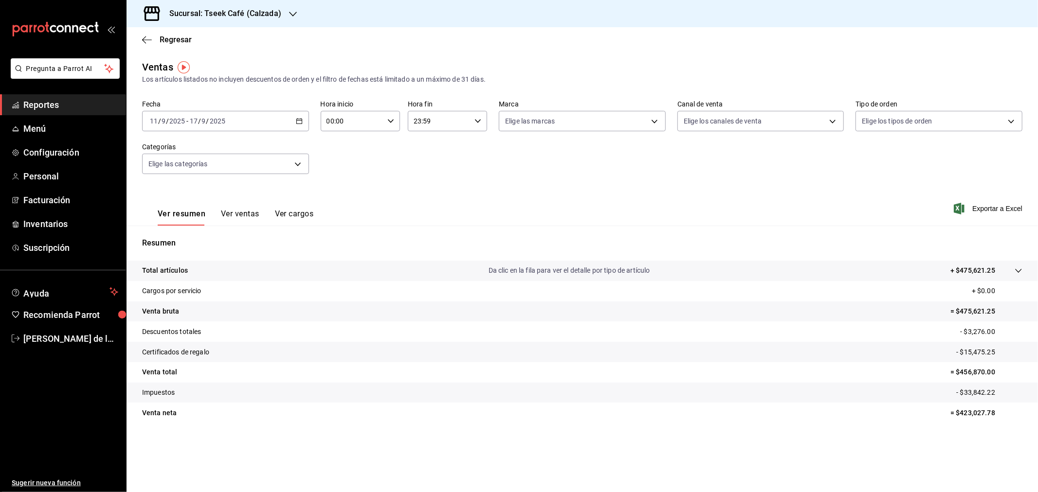
click at [681, 189] on div "Ver resumen Ver ventas Ver cargos Exportar a Excel" at bounding box center [582, 206] width 911 height 40
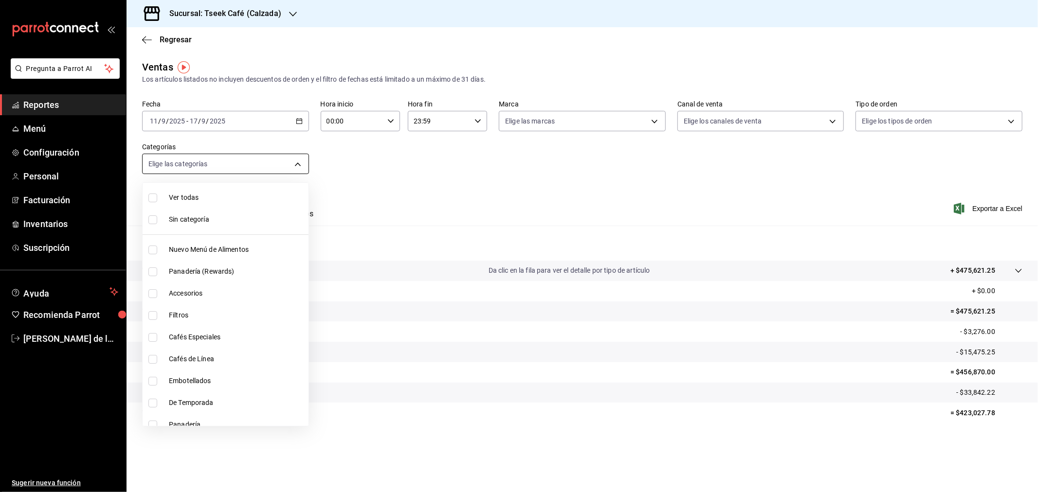
drag, startPoint x: 264, startPoint y: 166, endPoint x: 259, endPoint y: 177, distance: 11.8
click at [264, 165] on body "Pregunta a Parrot AI Reportes Menú Configuración Personal Facturación Inventari…" at bounding box center [519, 246] width 1038 height 492
click at [213, 334] on span "Cafés Especiales" at bounding box center [237, 337] width 136 height 10
type input "2c59cf11-5112-431c-ae76-044741312001"
checkbox input "true"
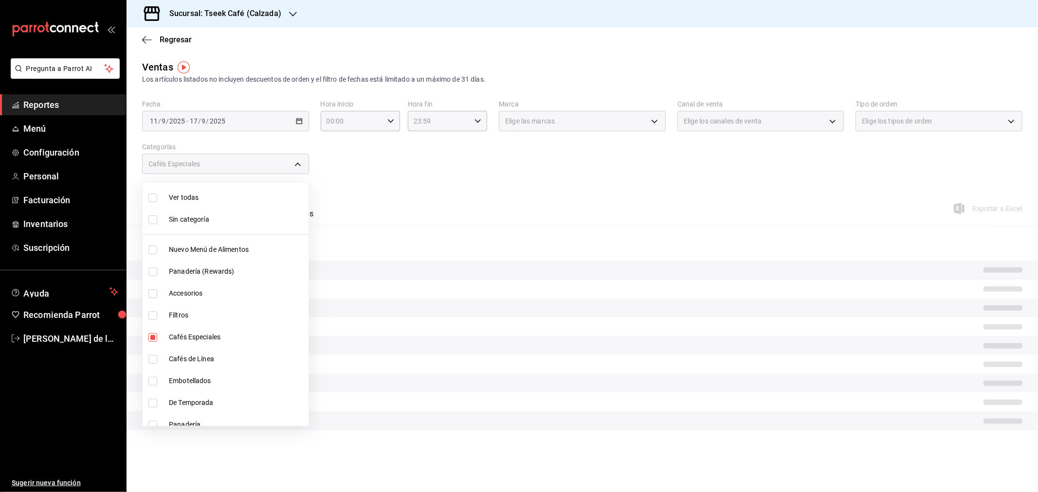
click at [200, 354] on span "Cafés de Línea" at bounding box center [237, 359] width 136 height 10
type input "2c59cf11-5112-431c-ae76-044741312001,e04ba174-5dee-45b5-a8da-663802674b38"
checkbox input "true"
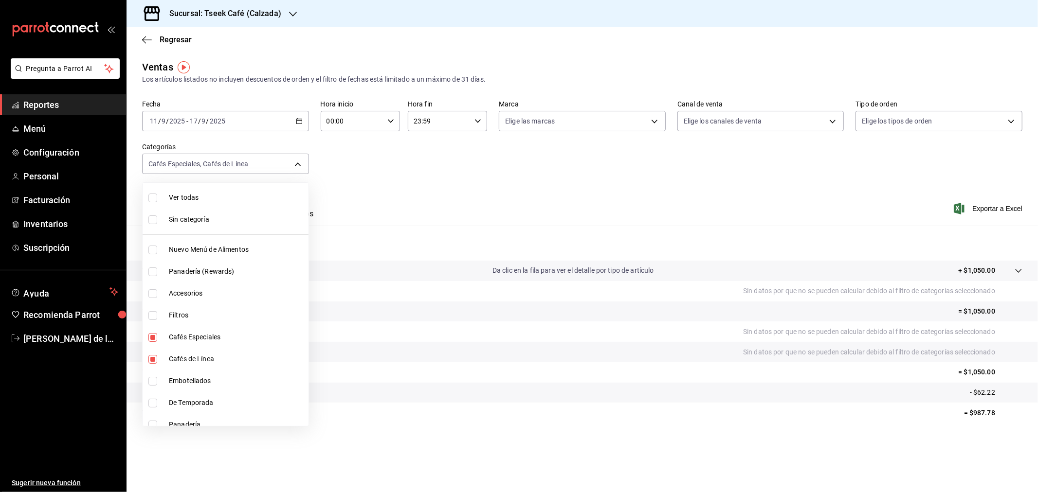
click at [605, 157] on div at bounding box center [519, 246] width 1038 height 492
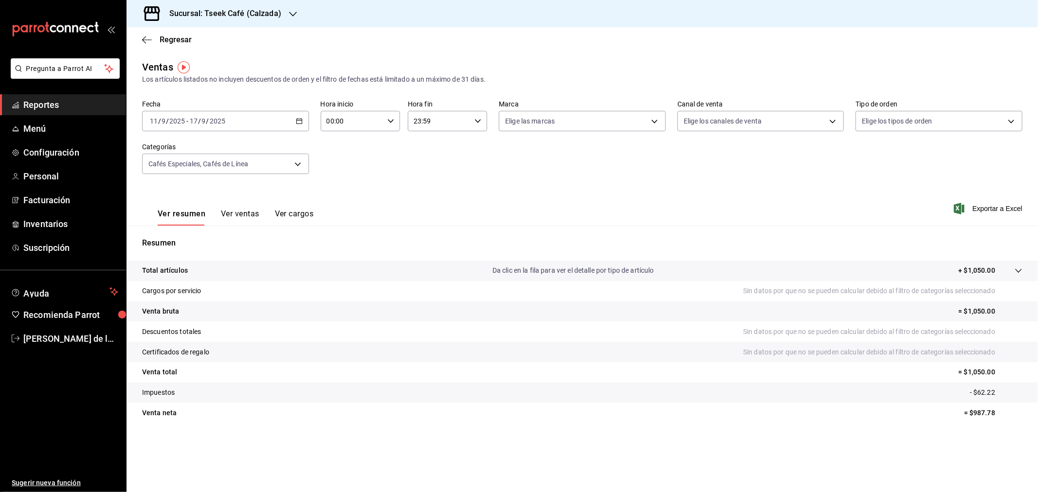
click at [246, 213] on button "Ver ventas" at bounding box center [240, 217] width 38 height 17
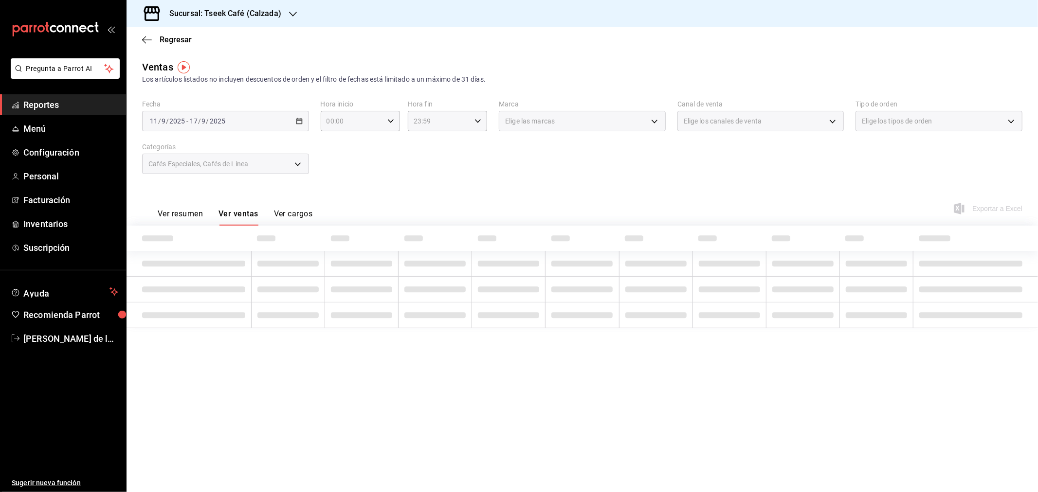
click at [175, 222] on button "Ver resumen" at bounding box center [180, 217] width 45 height 17
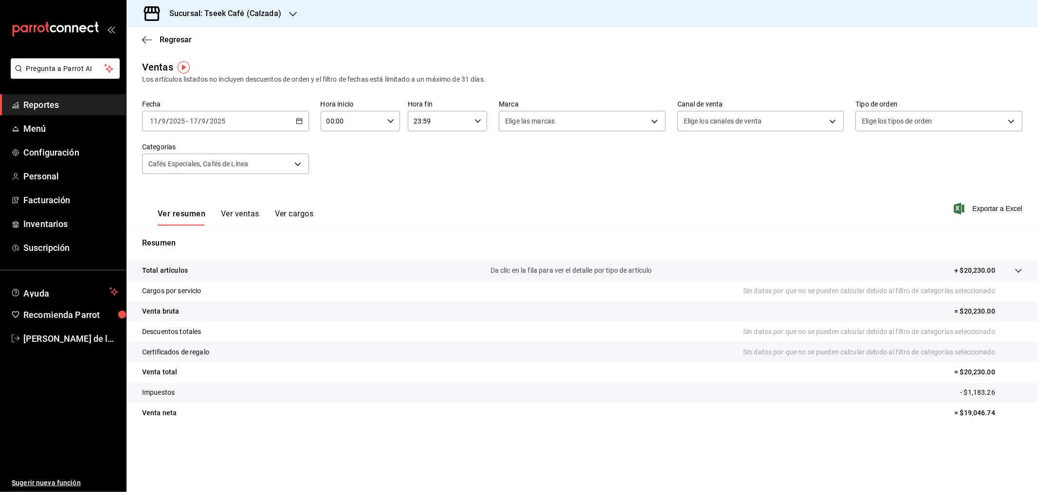
click at [234, 213] on button "Ver ventas" at bounding box center [240, 217] width 38 height 17
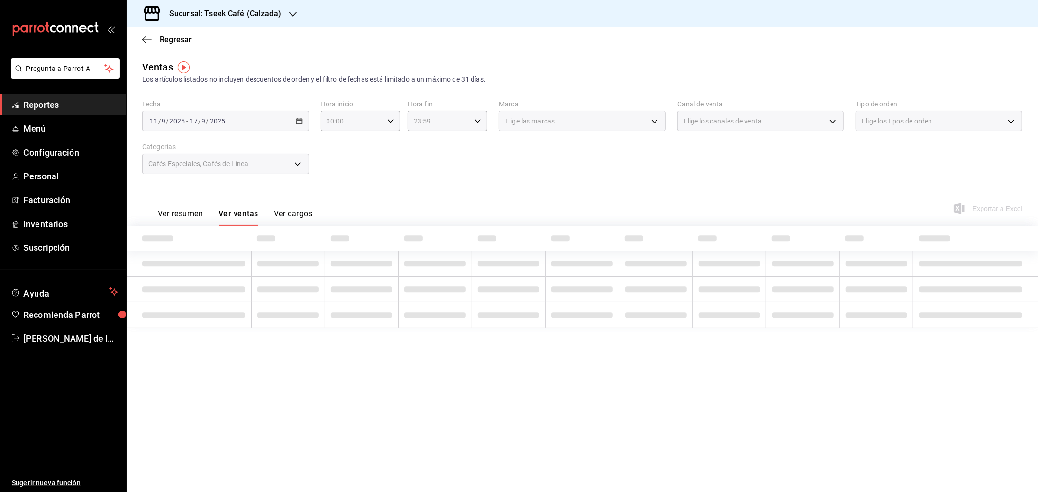
click at [189, 216] on button "Ver resumen" at bounding box center [180, 217] width 45 height 17
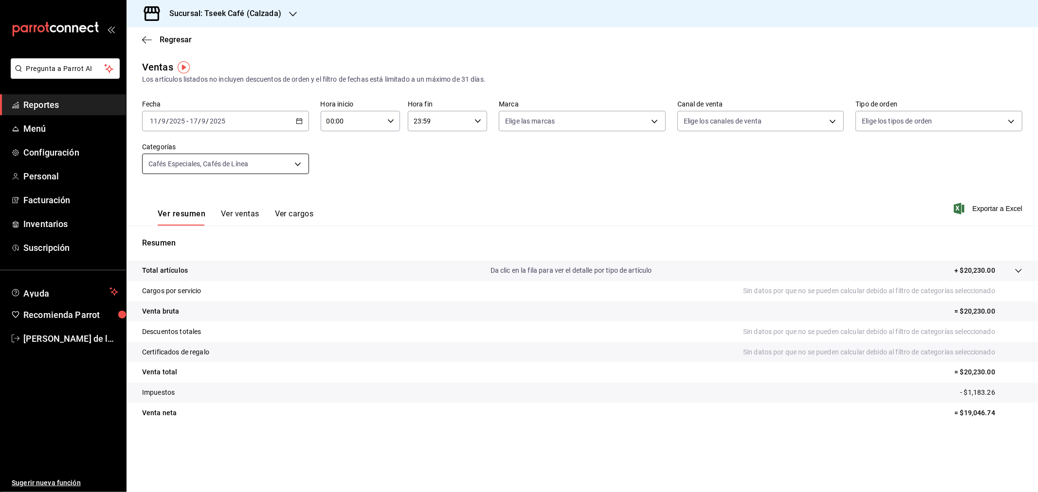
click at [247, 173] on body "Pregunta a Parrot AI Reportes Menú Configuración Personal Facturación Inventari…" at bounding box center [519, 246] width 1038 height 492
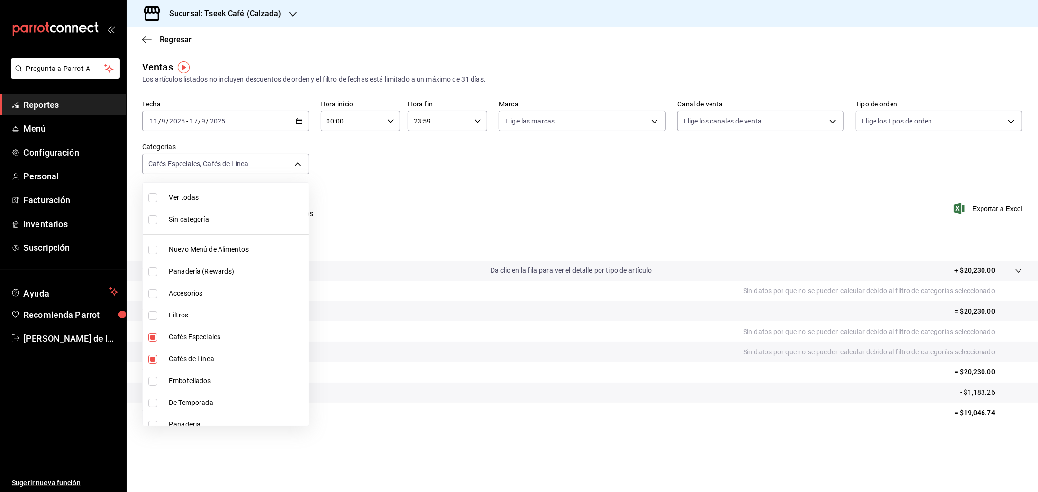
click at [181, 336] on span "Cafés Especiales" at bounding box center [237, 337] width 136 height 10
type input "e04ba174-5dee-45b5-a8da-663802674b38"
checkbox input "false"
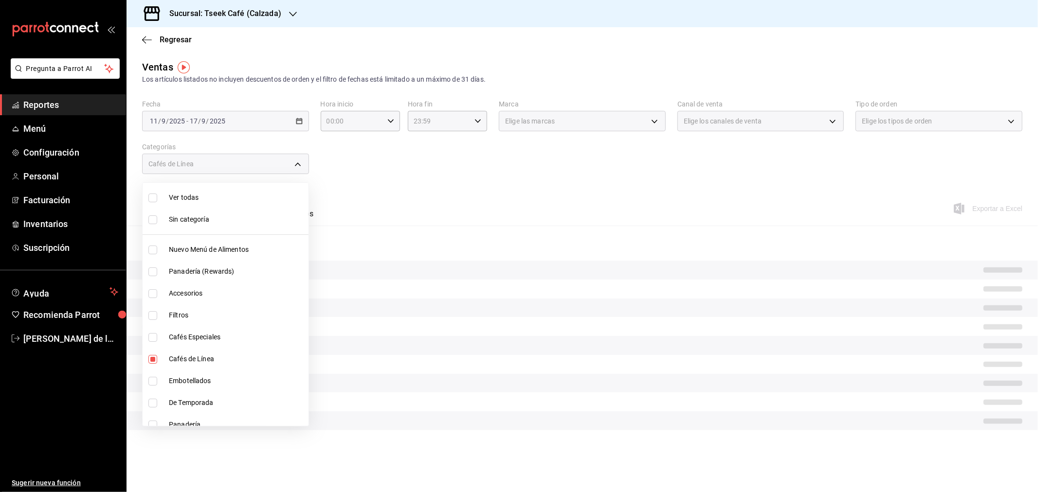
click at [189, 356] on span "Cafés de Línea" at bounding box center [237, 359] width 136 height 10
checkbox input "false"
click at [258, 251] on span "Nuevo Menú de Alimentos" at bounding box center [237, 250] width 136 height 10
type input "e23fe89f-748d-402a-8ad0-1abd438b27ab"
checkbox input "true"
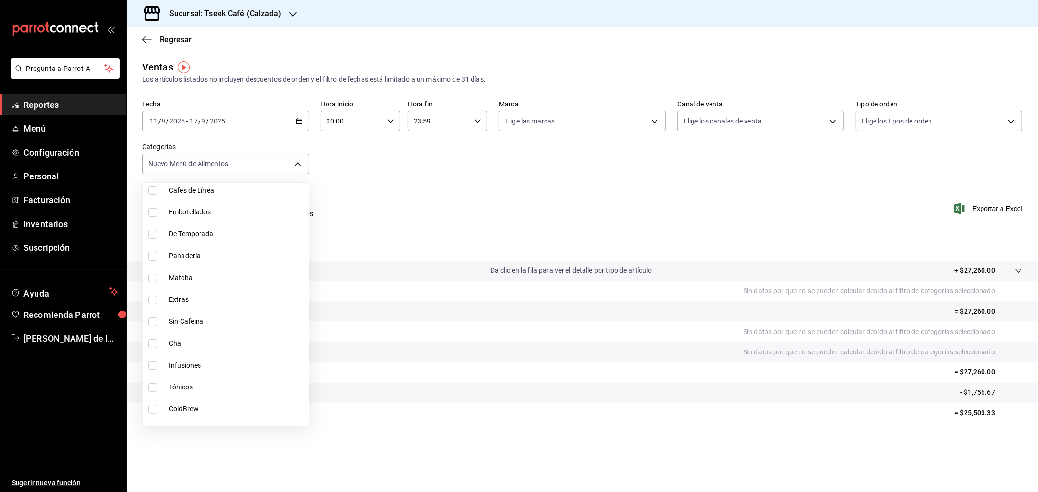
scroll to position [172, 0]
click at [212, 257] on span "Panadería" at bounding box center [237, 253] width 136 height 10
type input "e23fe89f-748d-402a-8ad0-1abd438b27ab,41c38e61-98cf-4eba-a0d0-149e962ee828"
checkbox input "true"
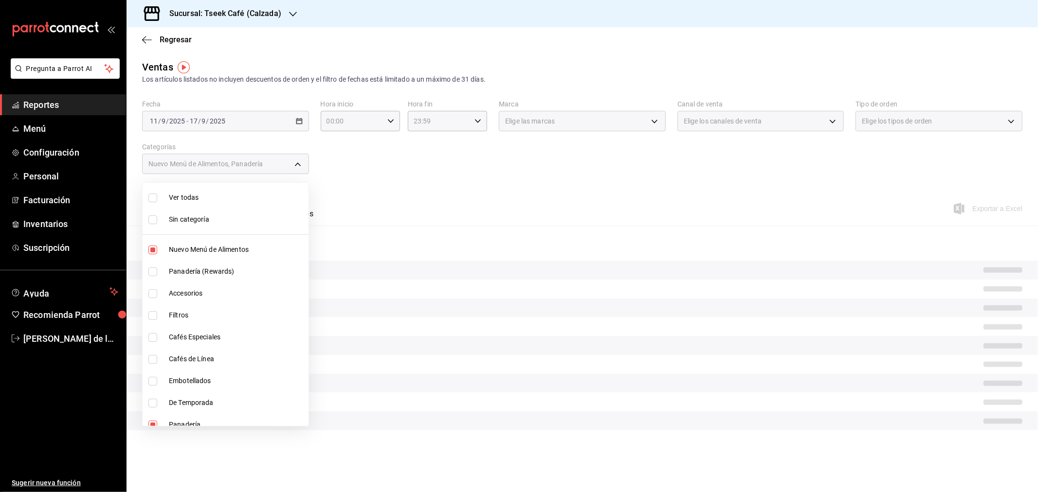
click at [485, 207] on div at bounding box center [519, 246] width 1038 height 492
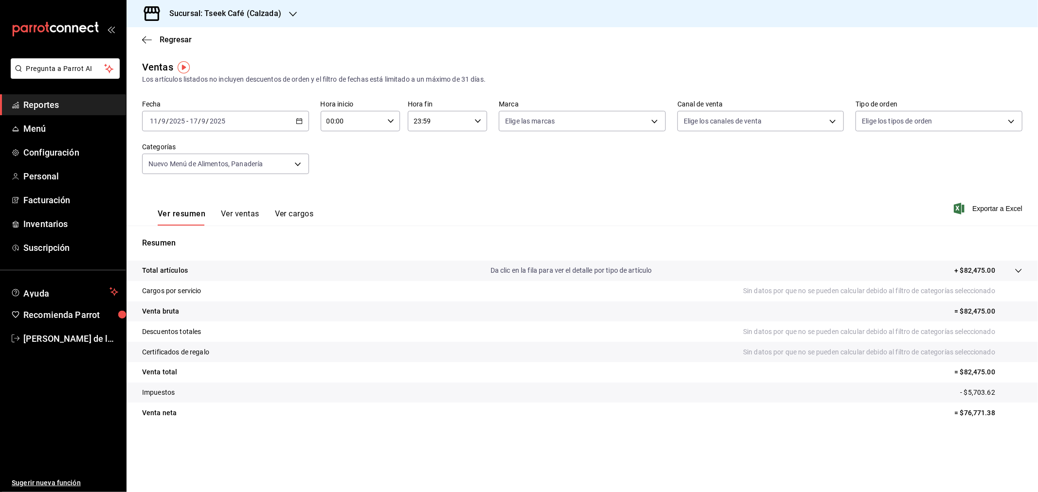
click at [249, 217] on button "Ver ventas" at bounding box center [240, 217] width 38 height 17
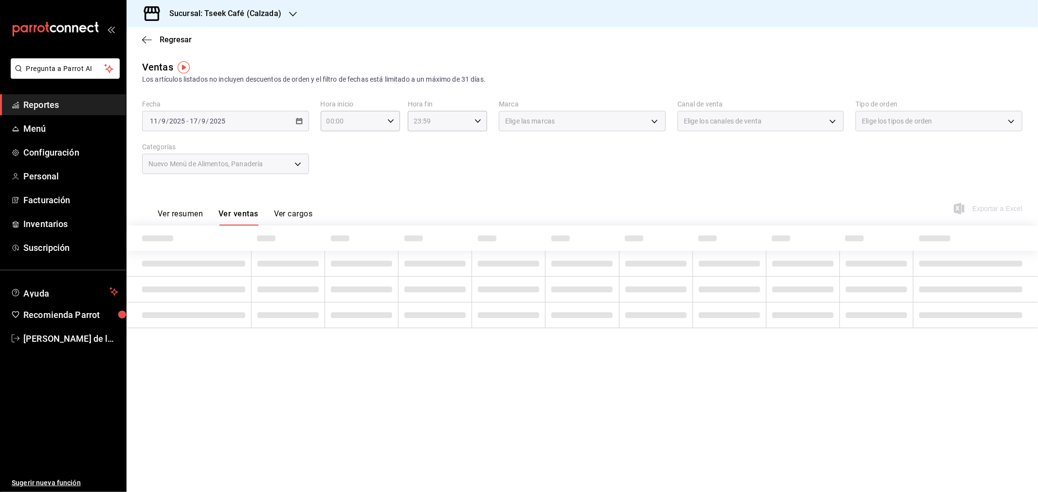
click at [186, 212] on button "Ver resumen" at bounding box center [180, 217] width 45 height 17
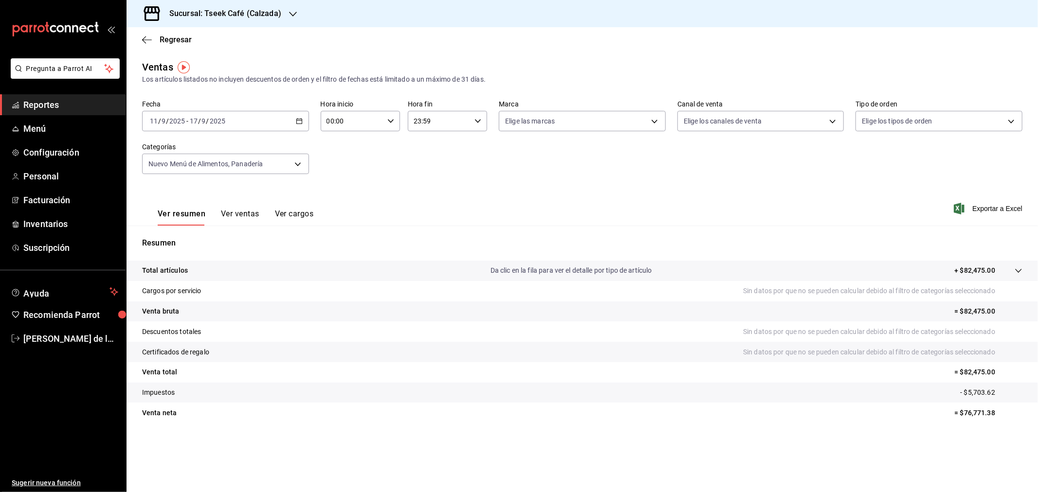
click at [341, 60] on div "Ventas Los artículos listados no incluyen descuentos de orden y el filtro de fe…" at bounding box center [582, 72] width 880 height 25
click at [407, 201] on div "Ver resumen Ver ventas Ver cargos Exportar a Excel" at bounding box center [582, 206] width 911 height 40
